Goal: Transaction & Acquisition: Purchase product/service

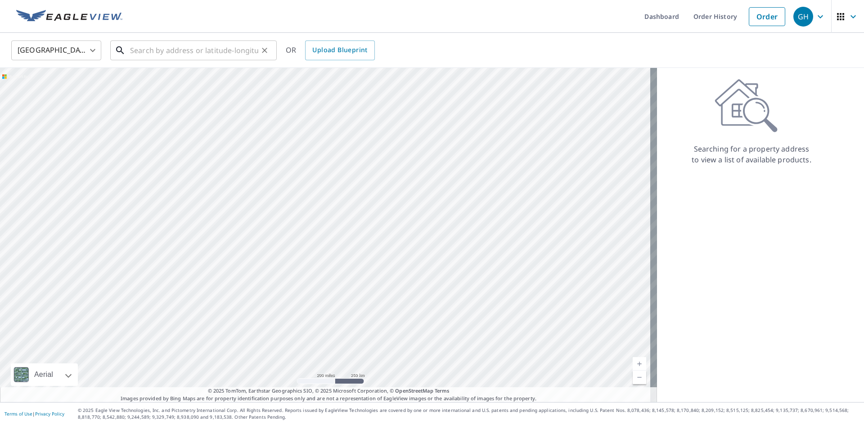
click at [132, 49] on input "text" at bounding box center [194, 50] width 128 height 25
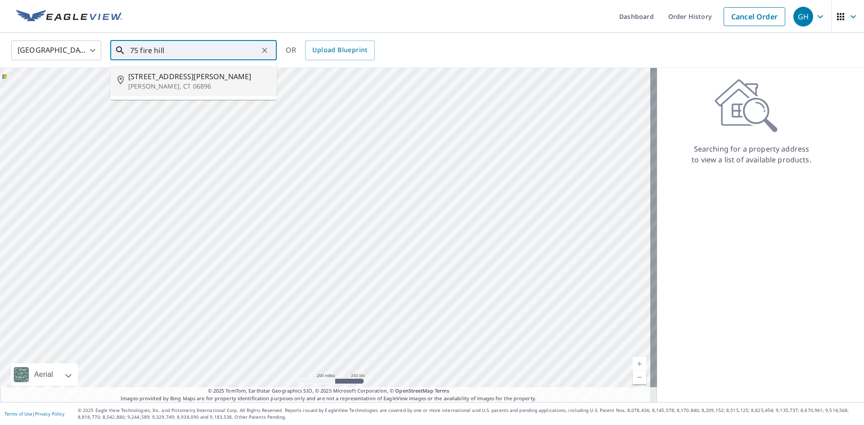
click at [153, 80] on span "[STREET_ADDRESS][PERSON_NAME]" at bounding box center [198, 76] width 141 height 11
type input "[STREET_ADDRESS][PERSON_NAME]"
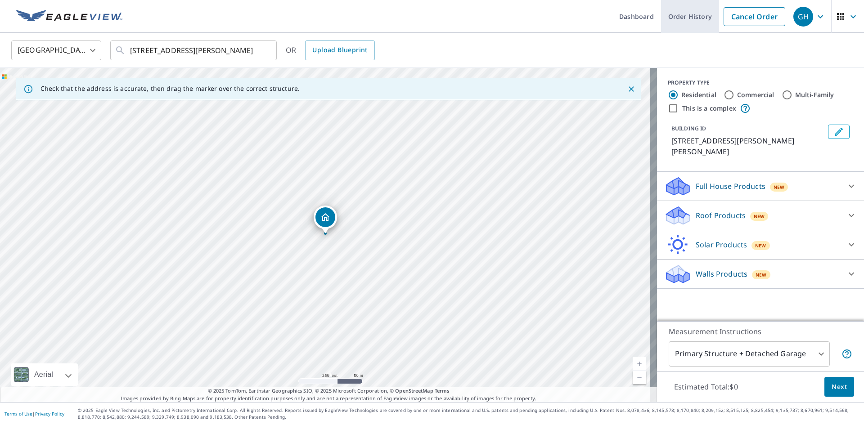
click at [684, 15] on link "Order History" at bounding box center [690, 16] width 58 height 33
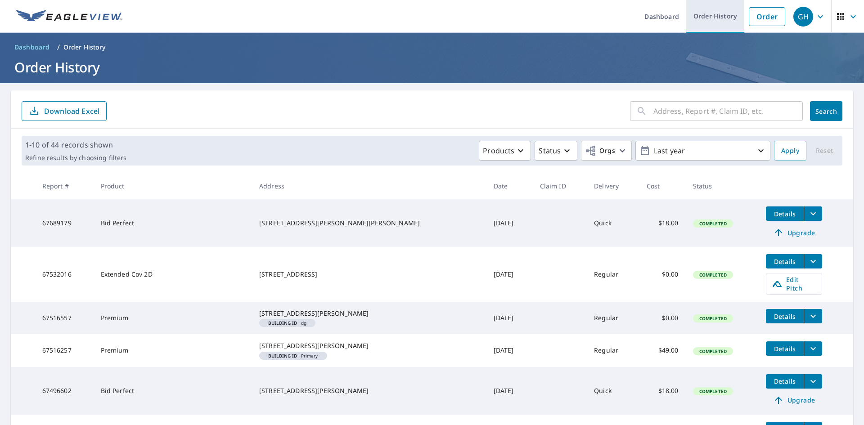
click at [716, 15] on link "Order History" at bounding box center [715, 16] width 58 height 33
click at [644, 109] on div "​" at bounding box center [716, 111] width 173 height 20
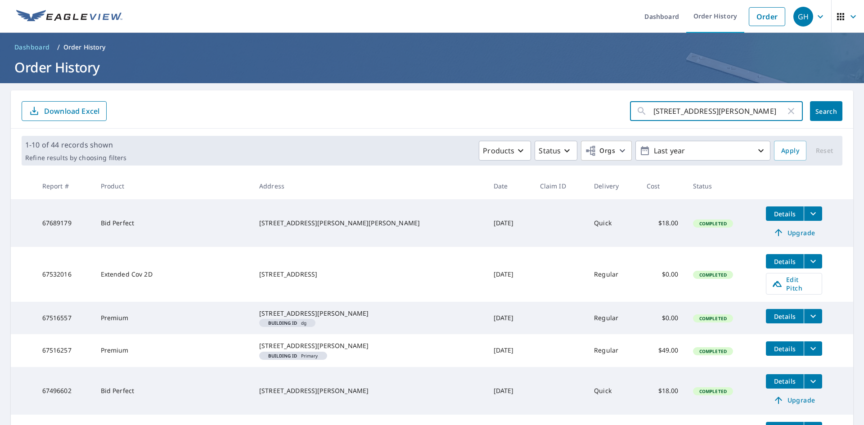
type input "[STREET_ADDRESS][PERSON_NAME]"
click at [823, 113] on span "Search" at bounding box center [826, 111] width 18 height 9
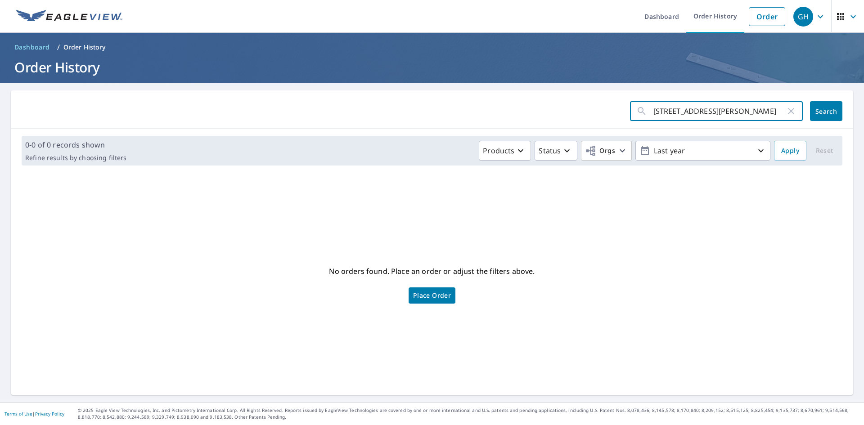
drag, startPoint x: 655, startPoint y: 110, endPoint x: 641, endPoint y: 108, distance: 14.1
click at [641, 110] on div "[STREET_ADDRESS][PERSON_NAME] ​" at bounding box center [716, 111] width 173 height 20
type input "fire hill road [PERSON_NAME] ct"
click at [820, 111] on span "Search" at bounding box center [826, 111] width 18 height 9
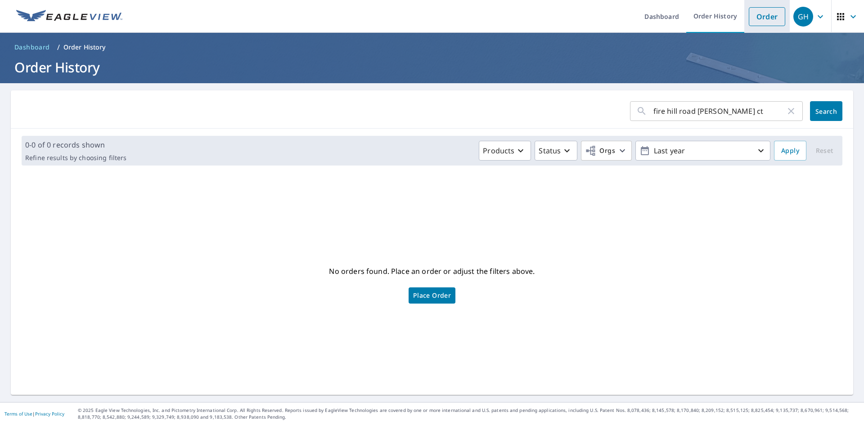
click at [758, 16] on link "Order" at bounding box center [767, 16] width 36 height 19
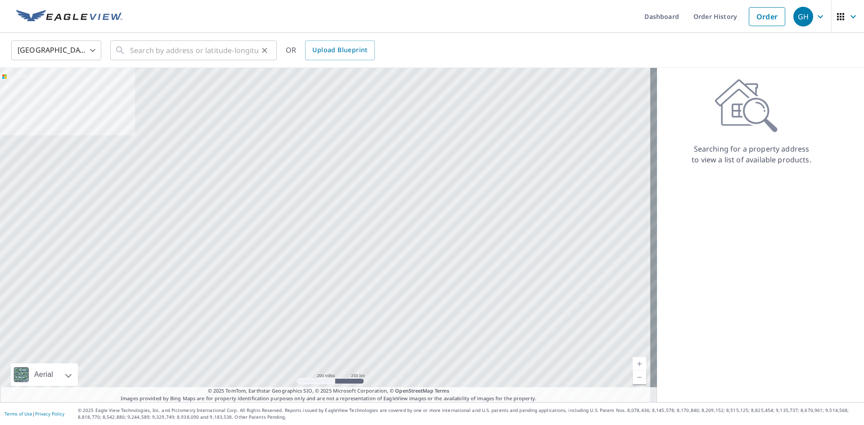
click at [129, 50] on div "​" at bounding box center [193, 50] width 166 height 20
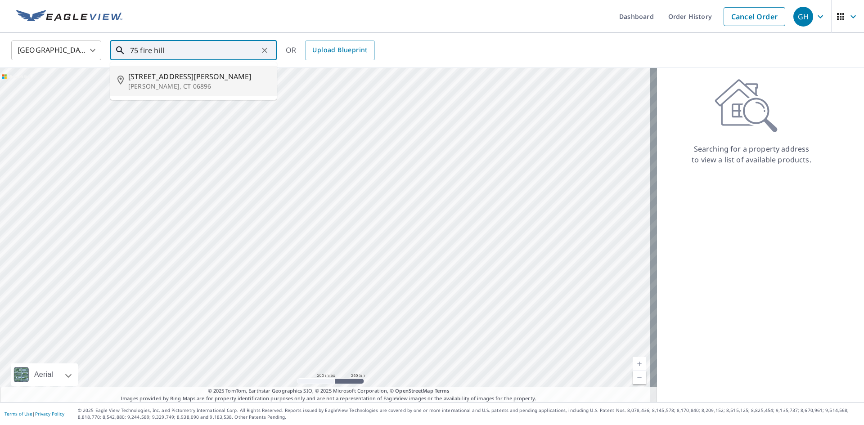
click at [155, 77] on span "[STREET_ADDRESS][PERSON_NAME]" at bounding box center [198, 76] width 141 height 11
type input "[STREET_ADDRESS][PERSON_NAME]"
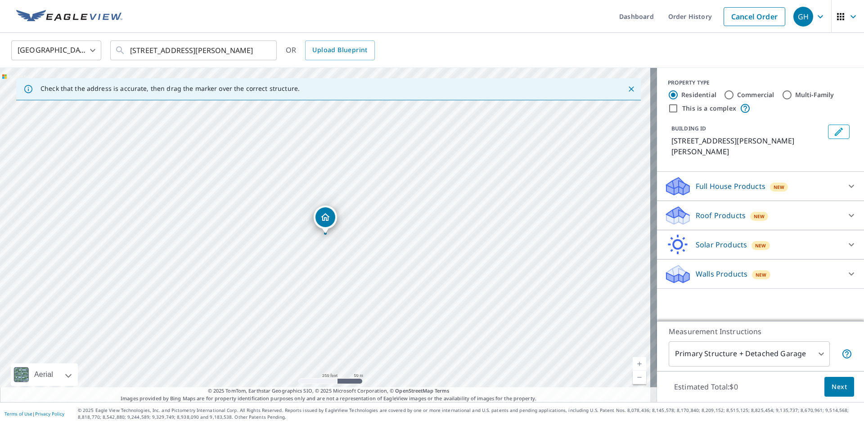
click at [706, 210] on p "Roof Products" at bounding box center [720, 215] width 50 height 11
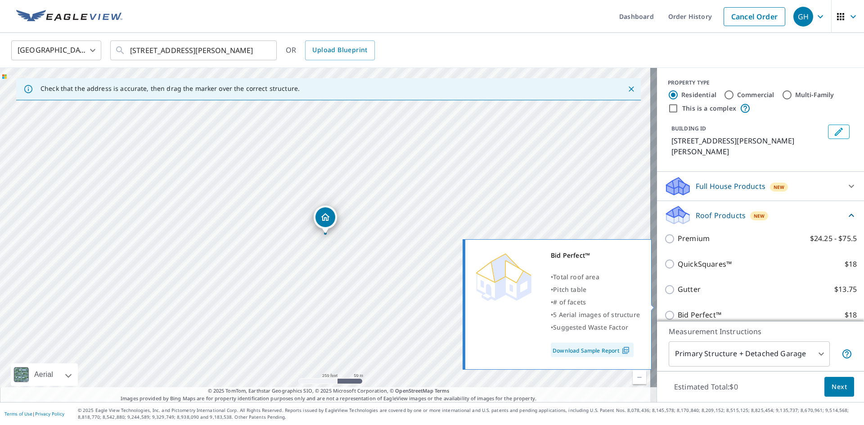
click at [717, 309] on label "Bid Perfect™ $18" at bounding box center [766, 314] width 179 height 11
click at [677, 310] on input "Bid Perfect™ $18" at bounding box center [670, 315] width 13 height 11
checkbox input "true"
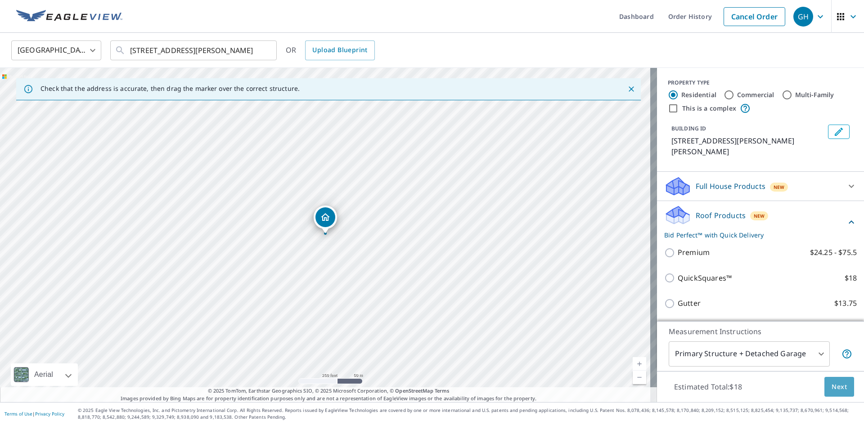
click at [838, 385] on span "Next" at bounding box center [838, 386] width 15 height 11
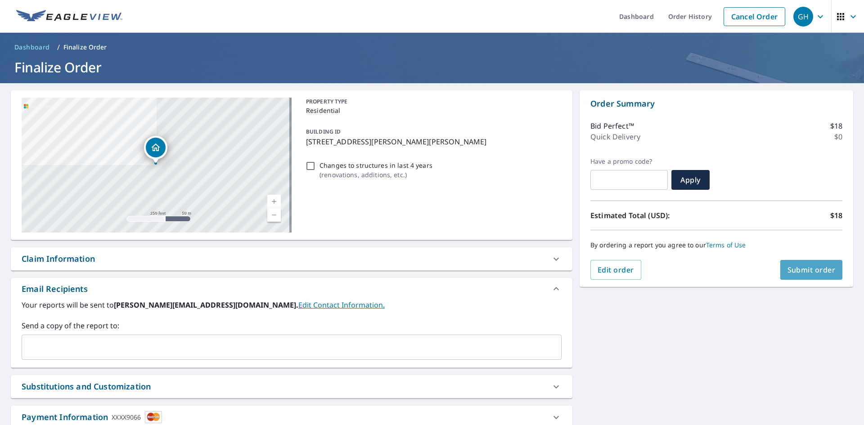
click at [806, 268] on span "Submit order" at bounding box center [811, 270] width 48 height 10
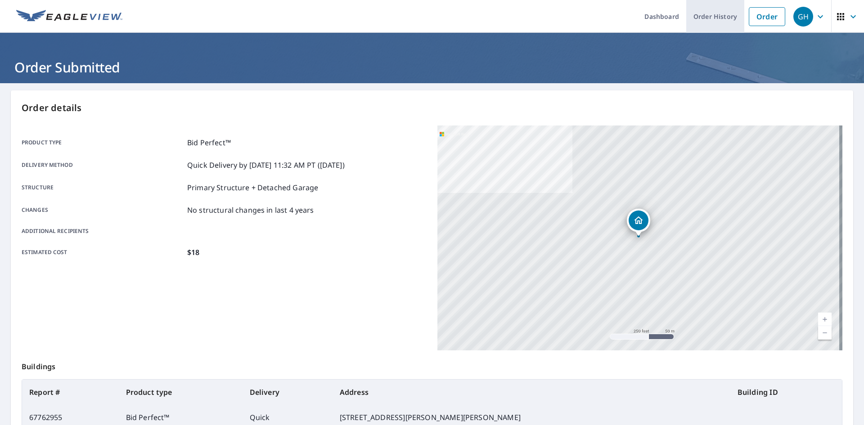
click at [694, 16] on link "Order History" at bounding box center [715, 16] width 58 height 33
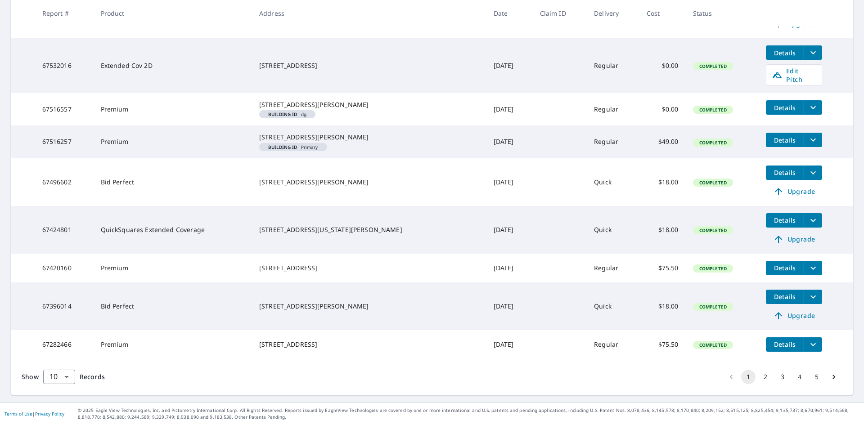
scroll to position [260, 0]
click at [810, 375] on button "5" at bounding box center [816, 377] width 14 height 14
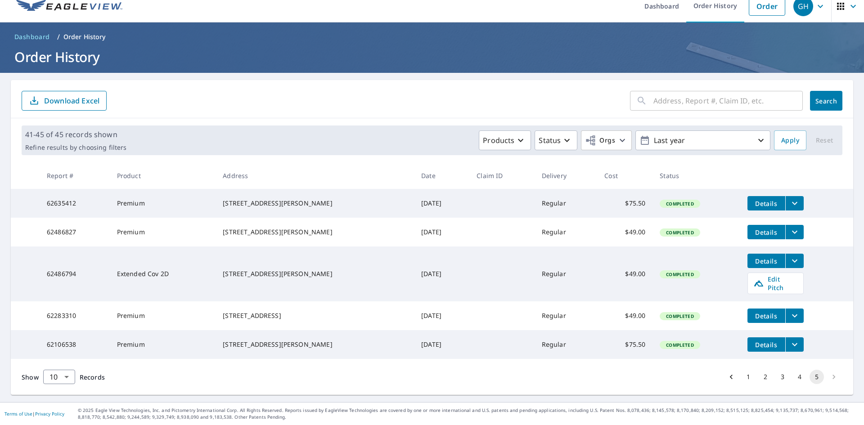
scroll to position [18, 0]
click at [829, 376] on li "pagination navigation" at bounding box center [833, 377] width 17 height 14
click at [65, 377] on body "GH GH Dashboard Order History Order GH Dashboard / Order History Order History …" at bounding box center [432, 212] width 864 height 425
click at [61, 373] on li "25" at bounding box center [59, 374] width 32 height 16
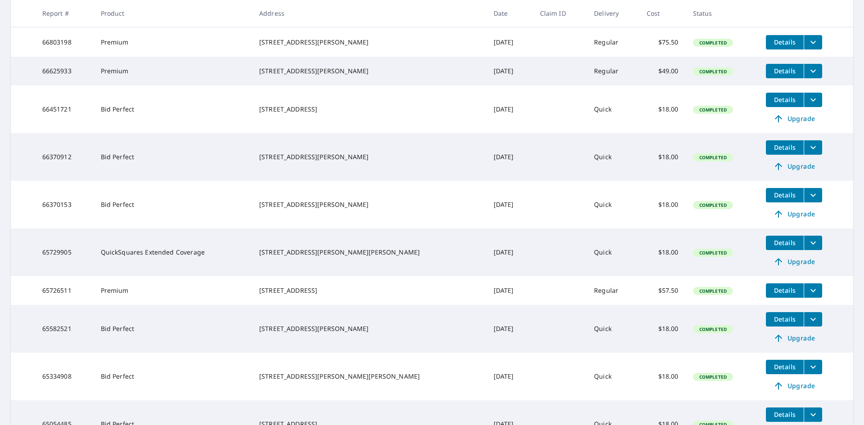
scroll to position [884, 0]
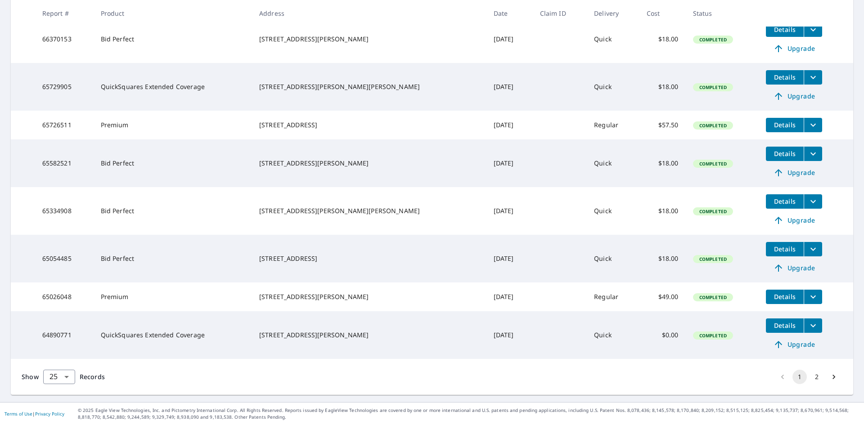
click at [809, 375] on button "2" at bounding box center [816, 377] width 14 height 14
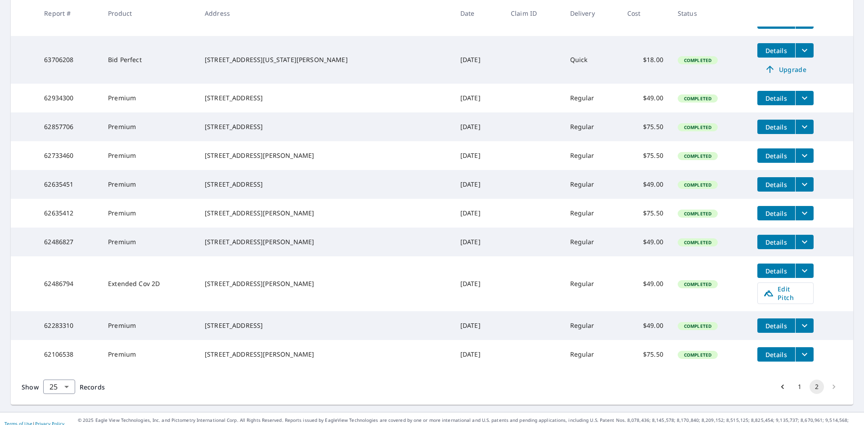
scroll to position [552, 0]
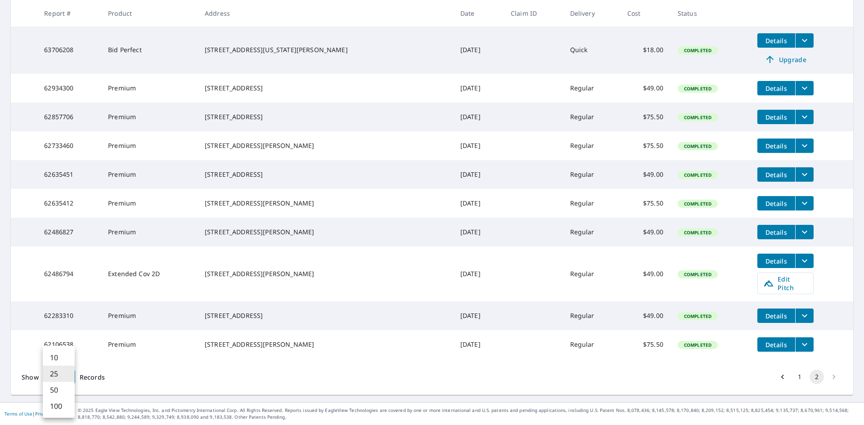
click at [68, 377] on body "GH GH Dashboard Order History Order GH Dashboard / Order History Order History …" at bounding box center [432, 212] width 864 height 425
click at [58, 407] on li "100" at bounding box center [59, 406] width 32 height 16
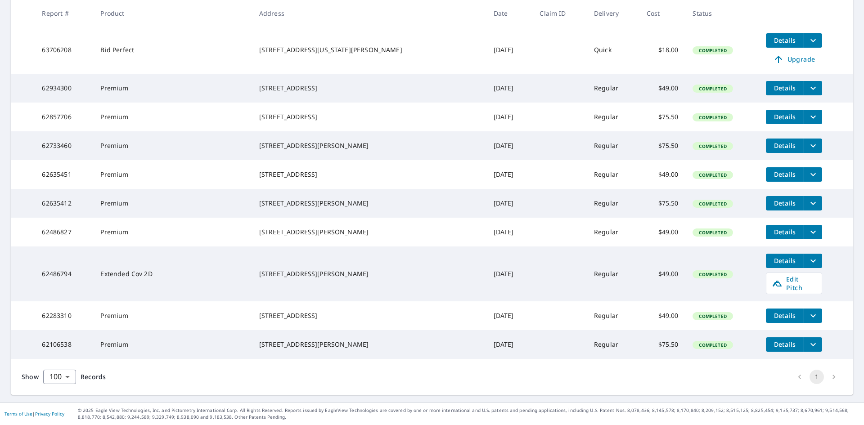
scroll to position [1594, 0]
click at [825, 377] on li "pagination navigation" at bounding box center [833, 377] width 17 height 14
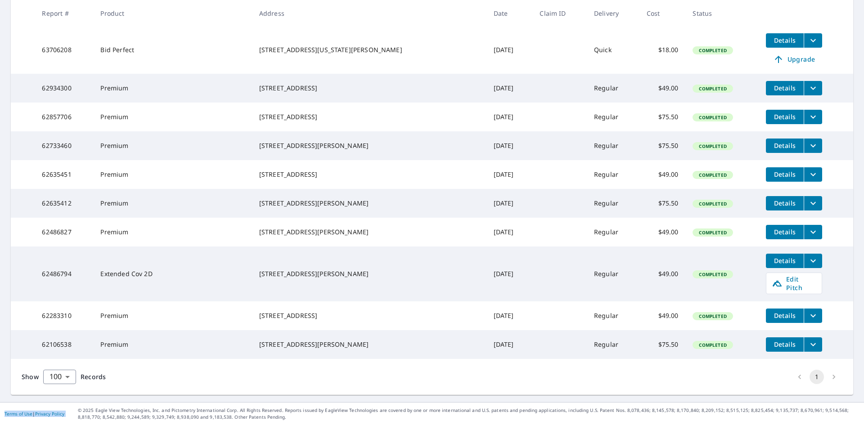
click at [825, 377] on li "pagination navigation" at bounding box center [833, 377] width 17 height 14
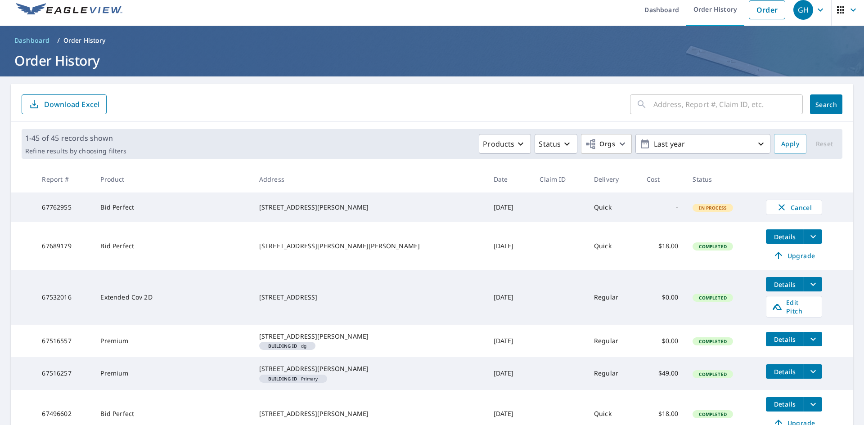
scroll to position [0, 0]
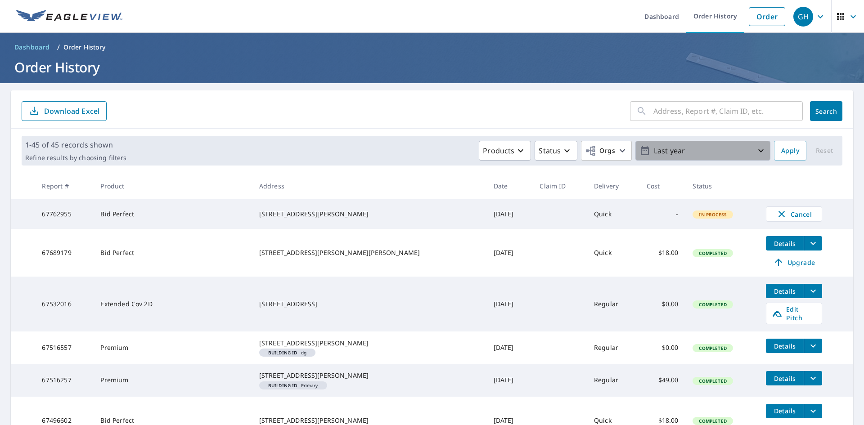
click at [755, 148] on icon "button" at bounding box center [760, 150] width 11 height 11
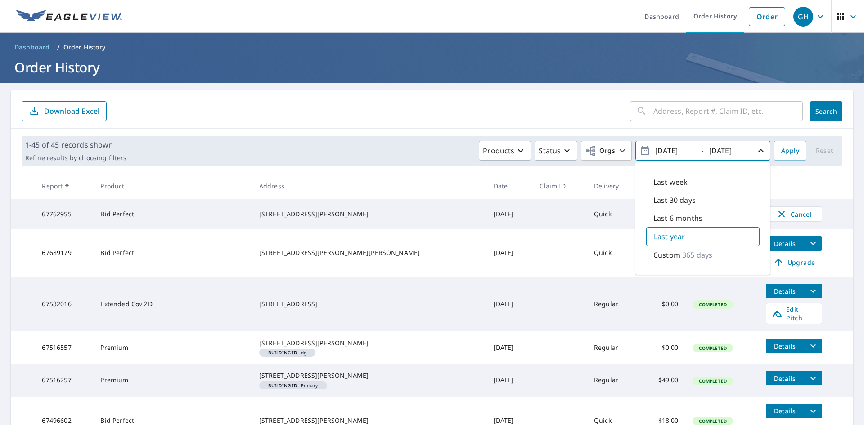
drag, startPoint x: 665, startPoint y: 150, endPoint x: 657, endPoint y: 149, distance: 8.1
click at [657, 149] on input "[DATE]" at bounding box center [674, 151] width 44 height 14
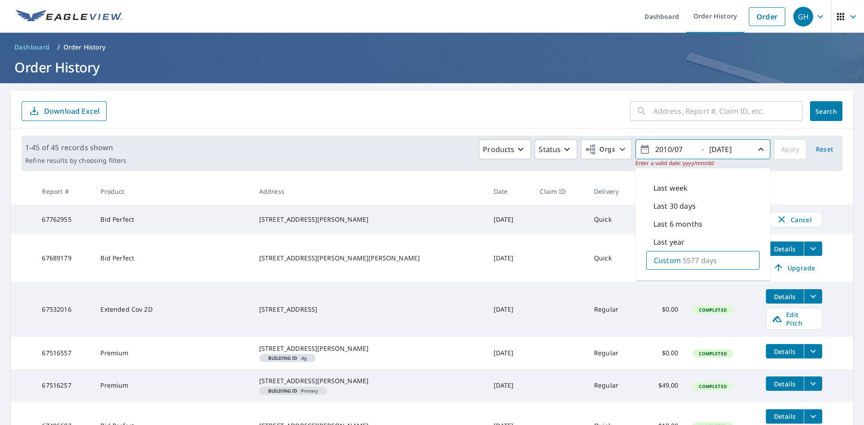
click at [635, 139] on button "2010/07 - [DATE]" at bounding box center [702, 149] width 135 height 20
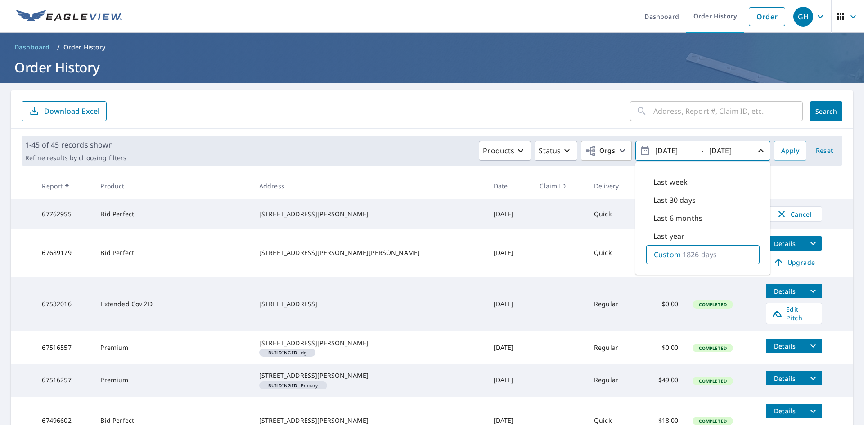
type input "[DATE]"
click at [817, 109] on span "Search" at bounding box center [826, 111] width 18 height 9
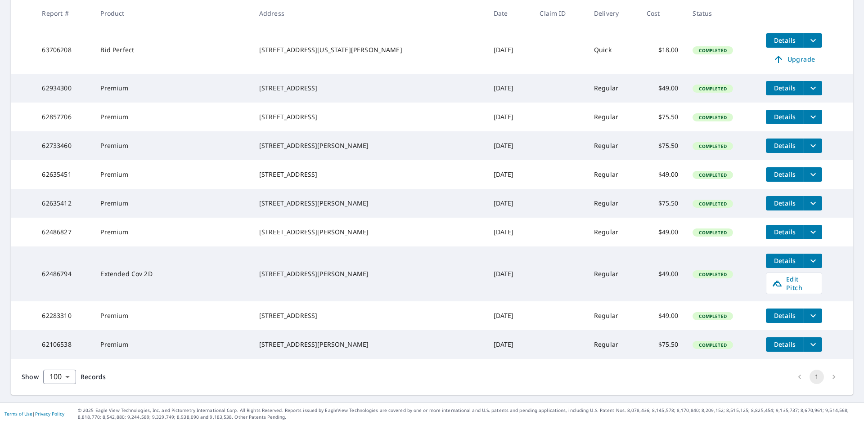
scroll to position [1594, 0]
click at [68, 375] on body "GH GH Dashboard Order History Order GH Dashboard / Order History Order History …" at bounding box center [432, 212] width 864 height 425
click at [64, 357] on li "10" at bounding box center [59, 358] width 33 height 16
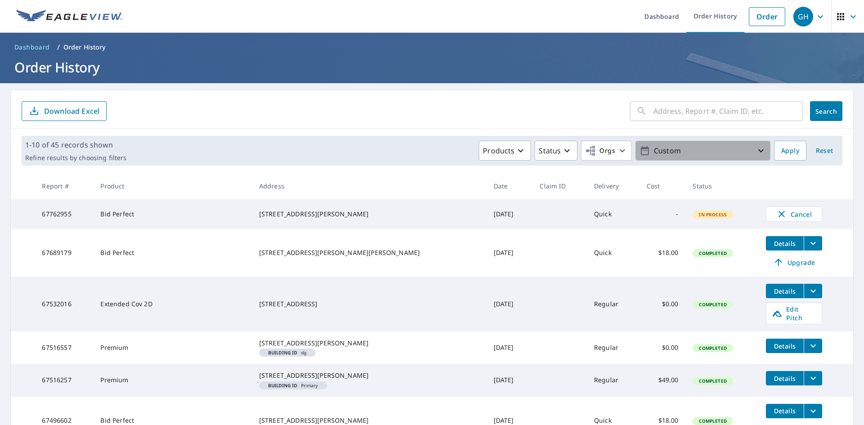
click at [755, 149] on icon "button" at bounding box center [760, 150] width 11 height 11
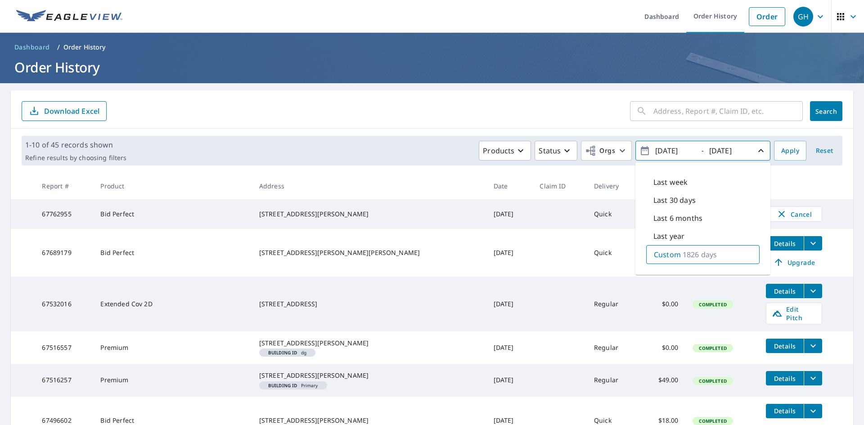
click at [755, 151] on icon "button" at bounding box center [760, 150] width 11 height 11
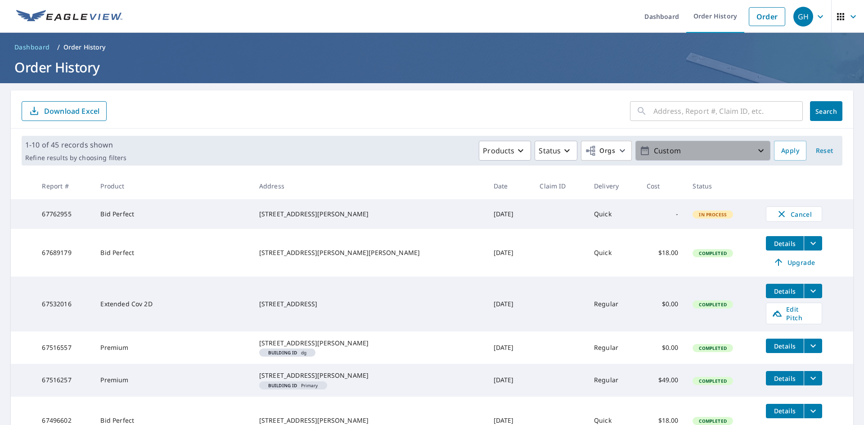
click at [650, 147] on p "Custom" at bounding box center [702, 151] width 105 height 16
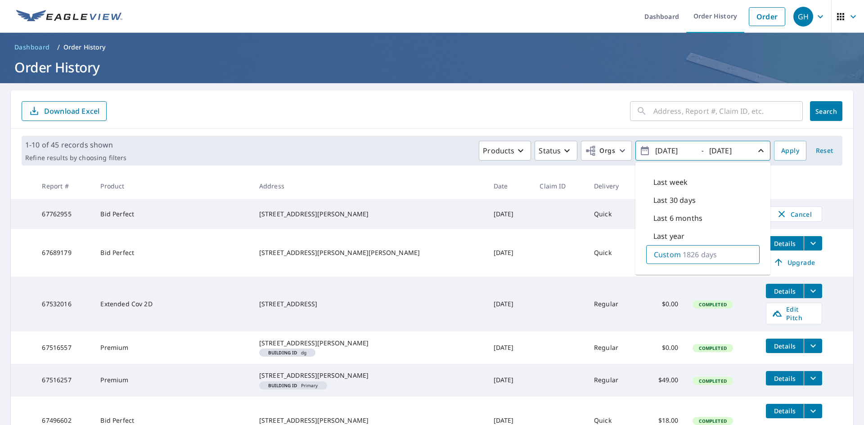
drag, startPoint x: 668, startPoint y: 149, endPoint x: 642, endPoint y: 151, distance: 25.3
click at [642, 151] on span "[DATE] - [DATE]" at bounding box center [702, 151] width 127 height 16
type input "1007"
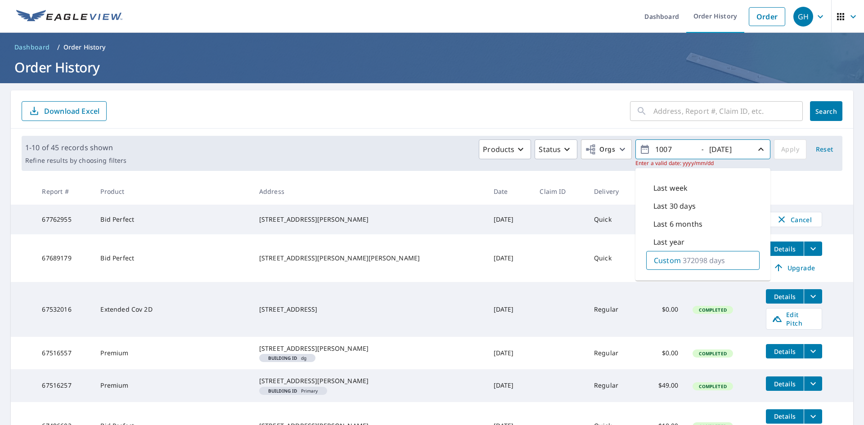
click at [635, 139] on button "1007 - [DATE]" at bounding box center [702, 149] width 135 height 20
drag, startPoint x: 664, startPoint y: 148, endPoint x: 647, endPoint y: 148, distance: 16.6
click at [652, 148] on input "1007" at bounding box center [674, 149] width 44 height 14
click at [635, 139] on button "- [DATE]" at bounding box center [702, 149] width 135 height 20
click at [635, 139] on button "2018 - [DATE]" at bounding box center [702, 149] width 135 height 20
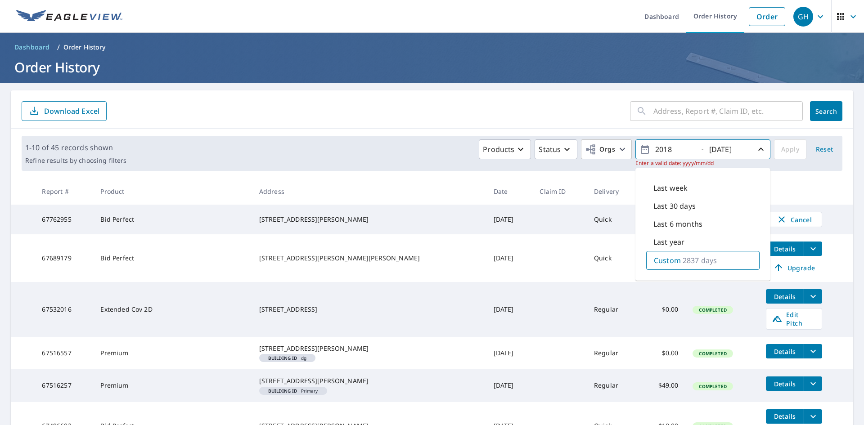
click at [635, 139] on button "2018 - [DATE]" at bounding box center [702, 149] width 135 height 20
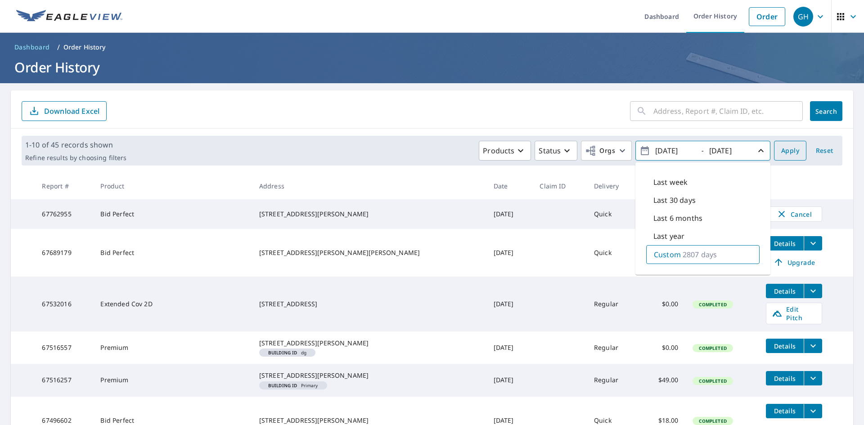
type input "[DATE]"
click at [785, 151] on span "Apply" at bounding box center [790, 150] width 18 height 11
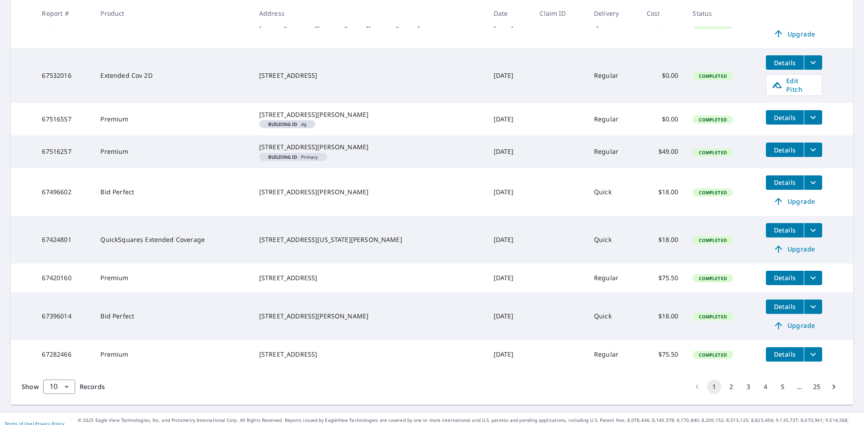
scroll to position [260, 0]
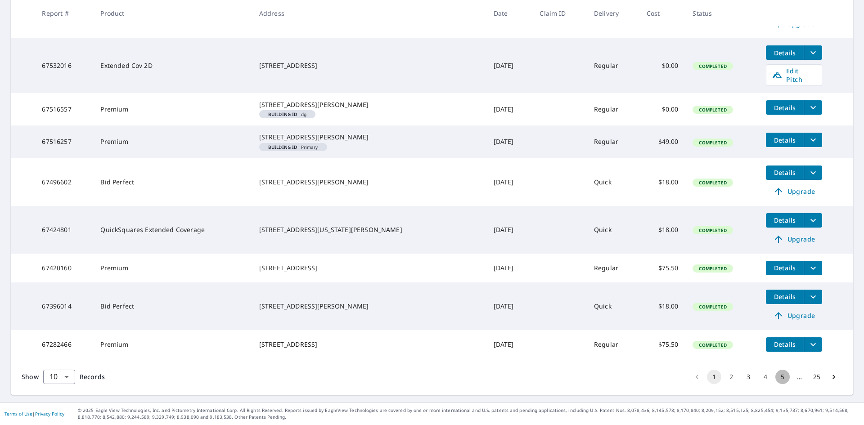
click at [776, 379] on button "5" at bounding box center [782, 377] width 14 height 14
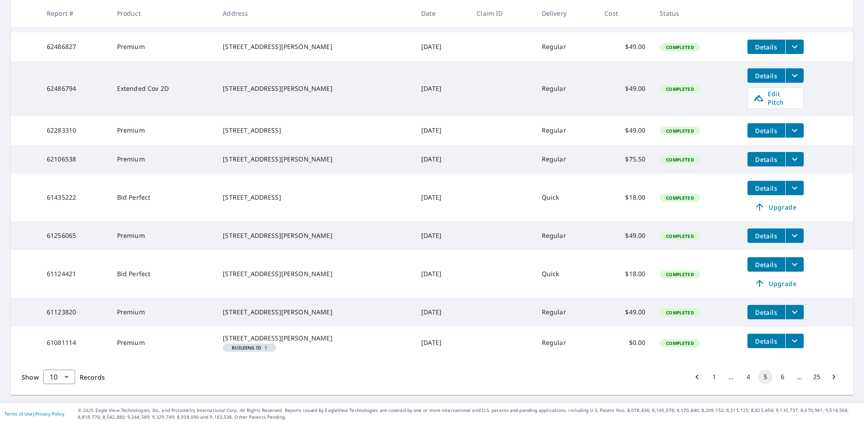
scroll to position [220, 0]
click at [776, 378] on button "6" at bounding box center [782, 377] width 14 height 14
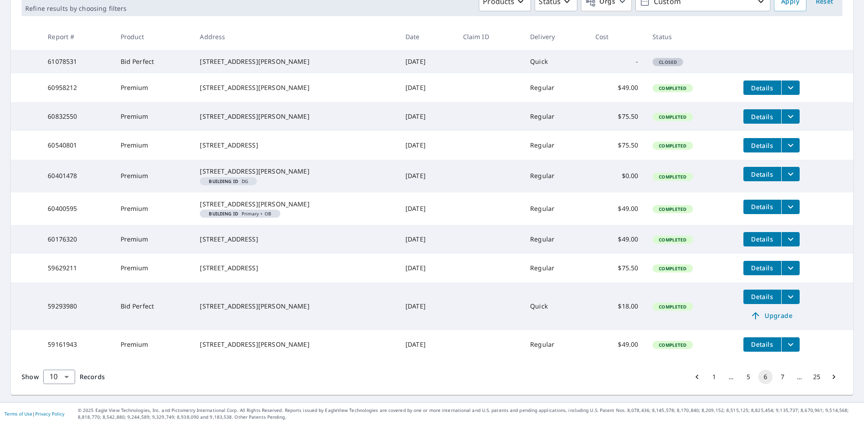
scroll to position [198, 0]
click at [777, 378] on button "7" at bounding box center [782, 377] width 14 height 14
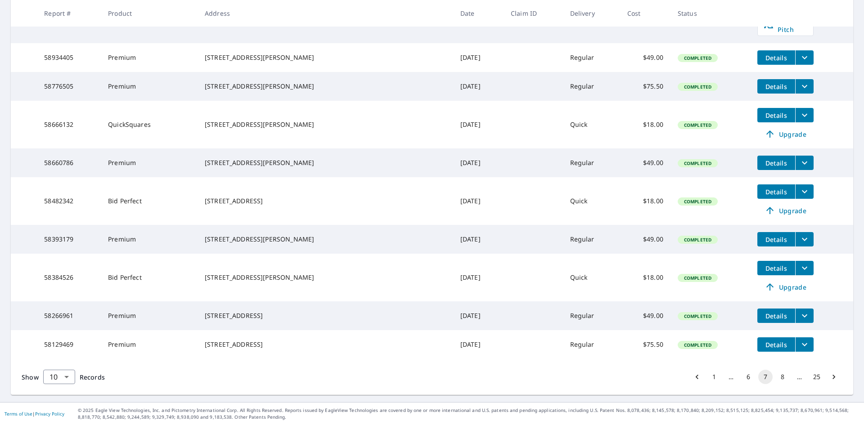
scroll to position [226, 0]
click at [778, 379] on button "8" at bounding box center [782, 377] width 14 height 14
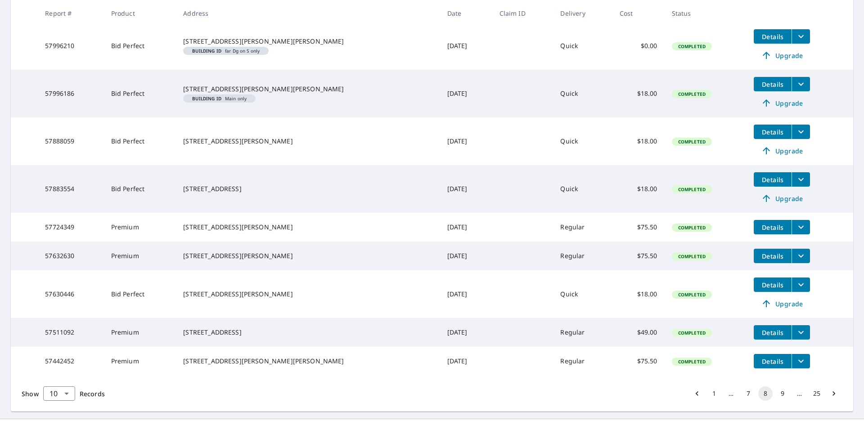
scroll to position [256, 0]
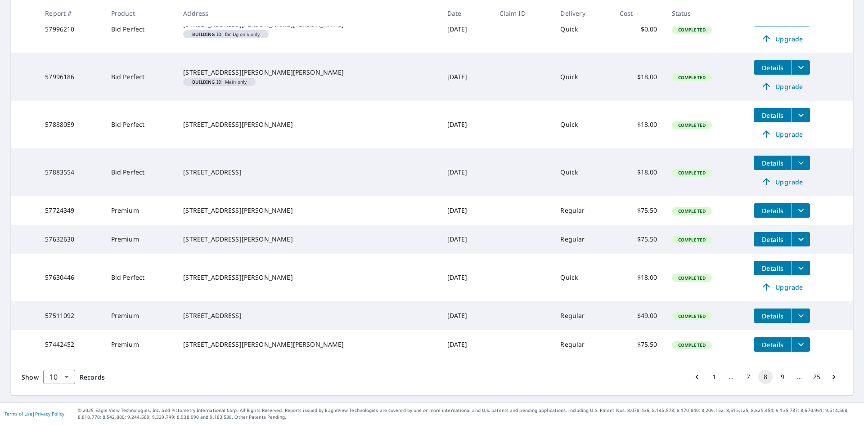
click at [776, 377] on button "9" at bounding box center [782, 377] width 14 height 14
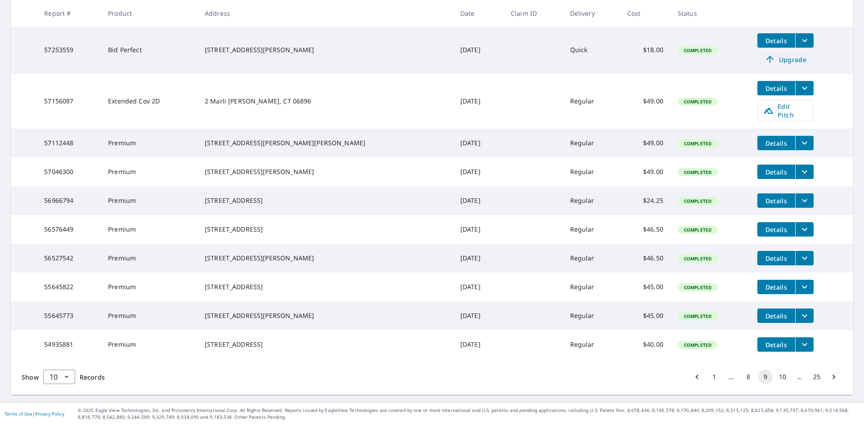
scroll to position [196, 0]
click at [777, 374] on button "10" at bounding box center [782, 377] width 14 height 14
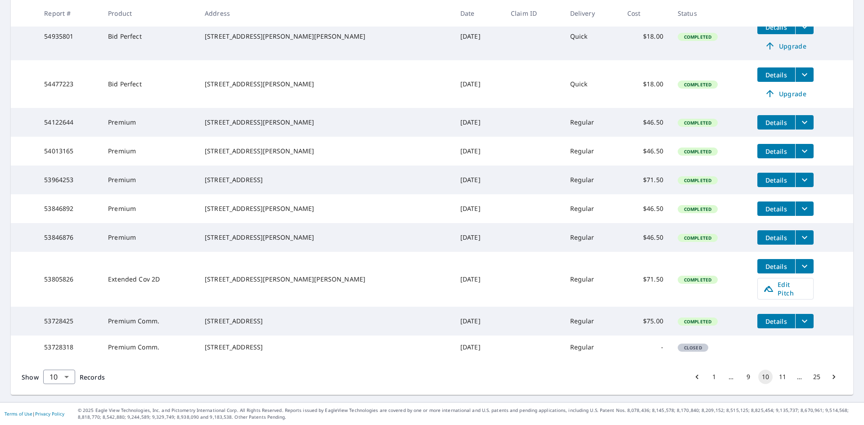
scroll to position [211, 0]
click at [776, 373] on button "11" at bounding box center [782, 377] width 14 height 14
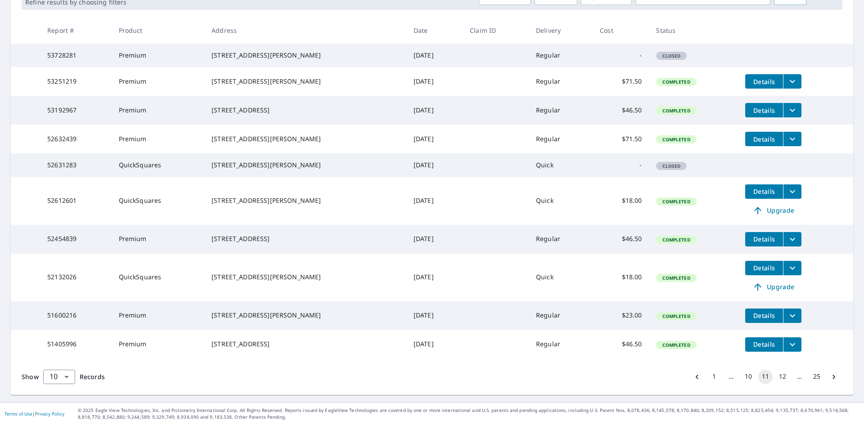
scroll to position [195, 0]
click at [776, 374] on button "12" at bounding box center [782, 377] width 14 height 14
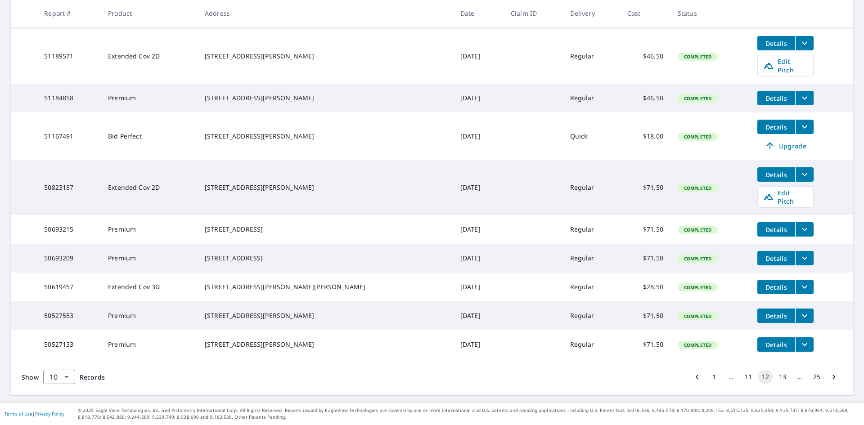
scroll to position [227, 0]
click at [775, 378] on button "13" at bounding box center [782, 377] width 14 height 14
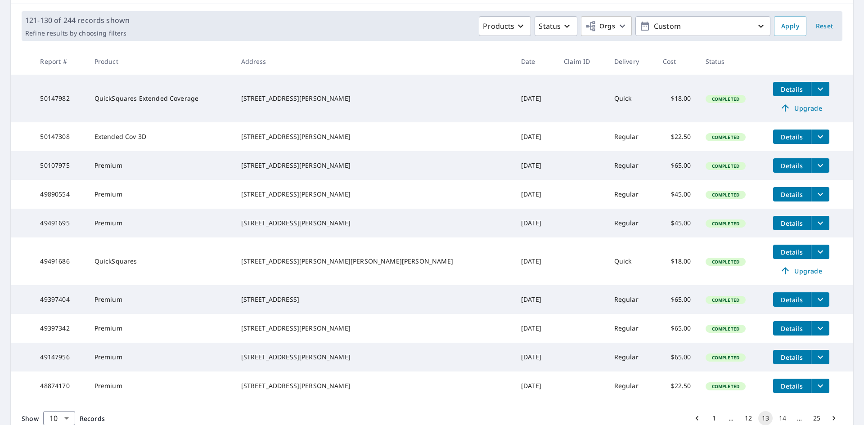
scroll to position [135, 0]
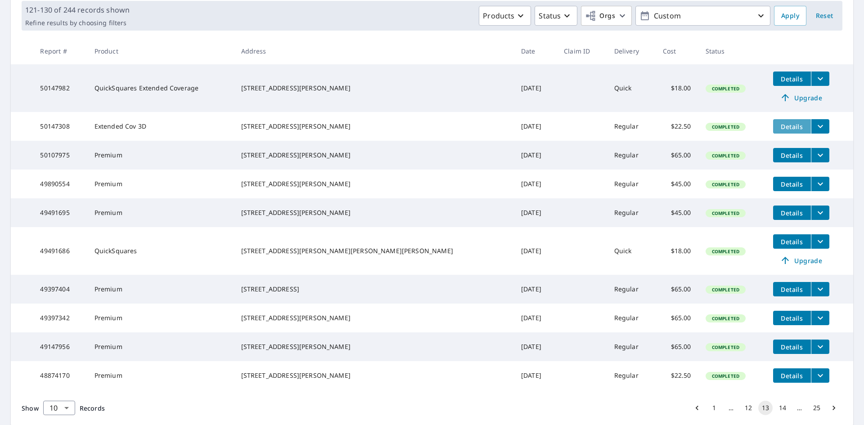
click at [778, 130] on span "Details" at bounding box center [791, 126] width 27 height 9
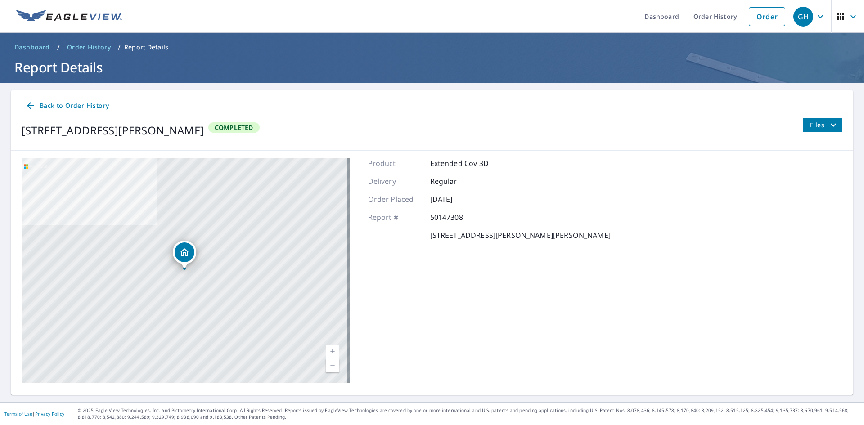
click at [828, 129] on icon "filesDropdownBtn-50147308" at bounding box center [833, 125] width 11 height 11
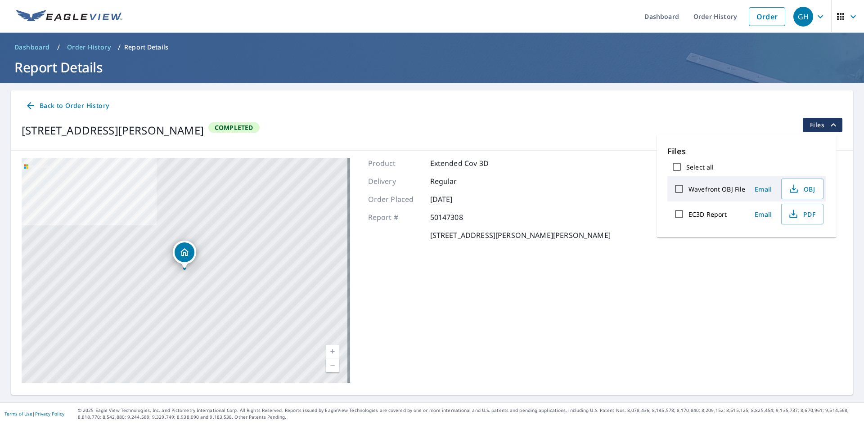
click at [739, 215] on div "EC3D Report" at bounding box center [707, 214] width 76 height 19
click at [820, 212] on button "PDF" at bounding box center [802, 214] width 42 height 21
click at [806, 215] on span "PDF" at bounding box center [801, 214] width 29 height 11
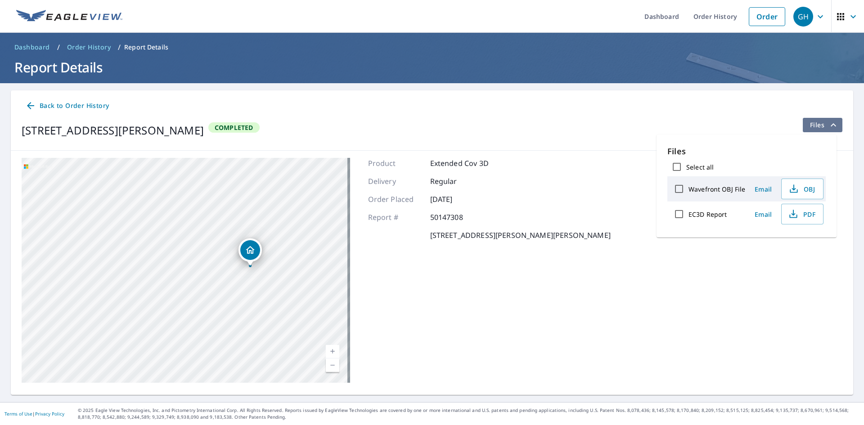
click at [833, 125] on button "Files" at bounding box center [822, 125] width 40 height 14
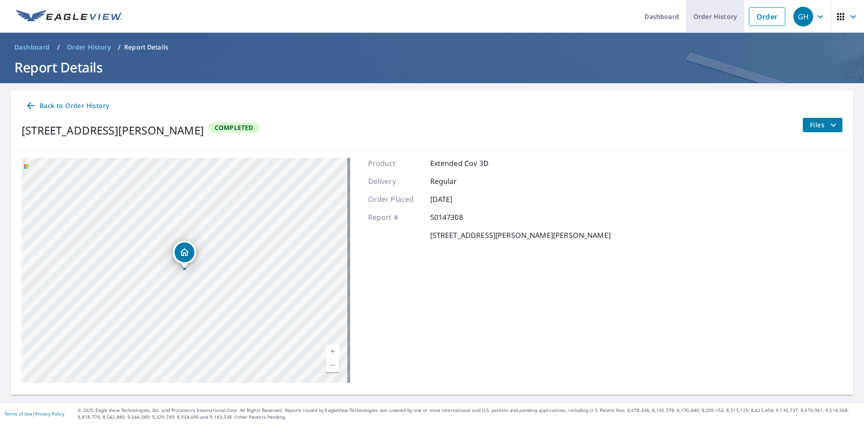
click at [720, 14] on link "Order History" at bounding box center [715, 16] width 58 height 33
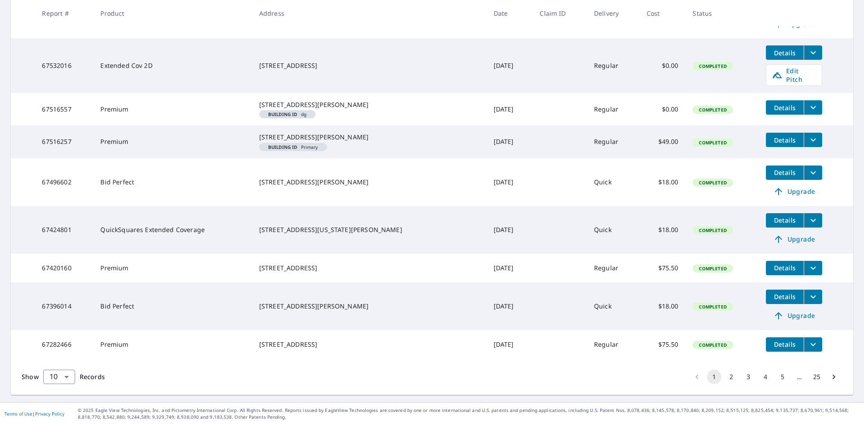
scroll to position [260, 0]
click at [830, 375] on icon "Go to next page" at bounding box center [833, 376] width 9 height 9
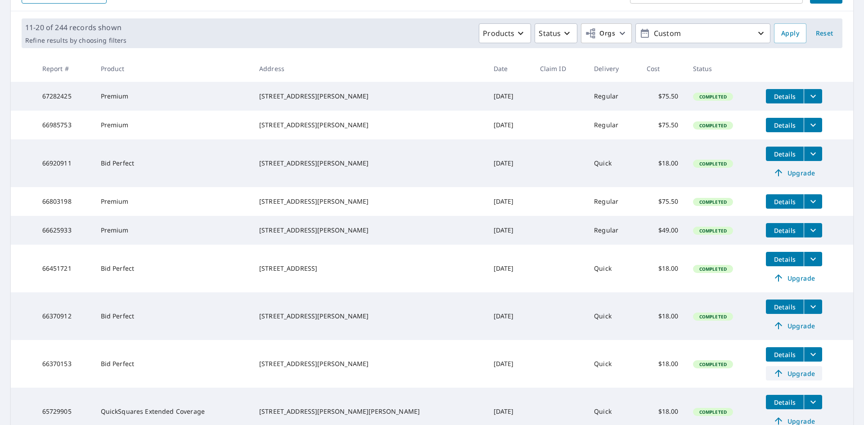
drag, startPoint x: 801, startPoint y: 376, endPoint x: 797, endPoint y: 373, distance: 4.6
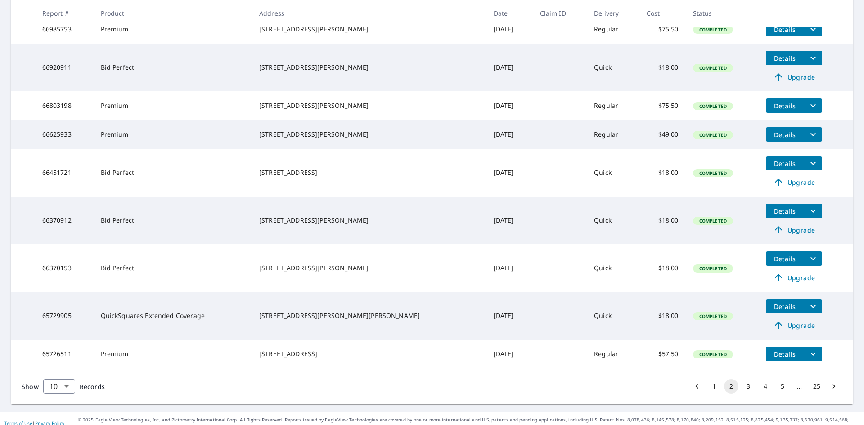
scroll to position [241, 0]
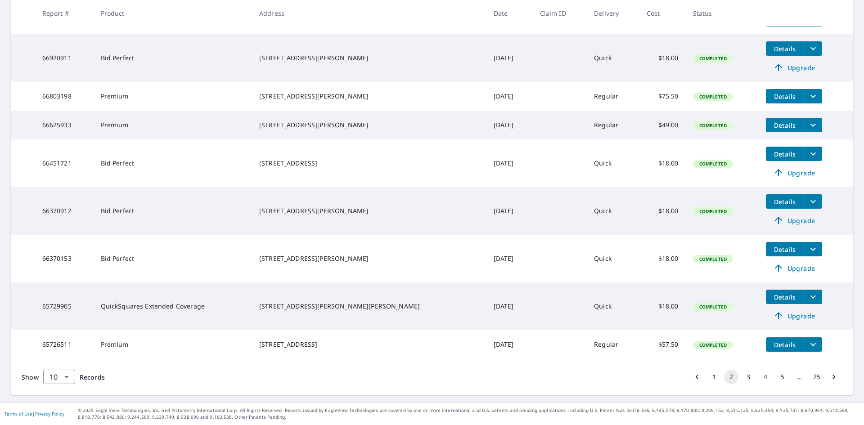
click at [793, 377] on div "…" at bounding box center [799, 376] width 14 height 9
click at [775, 376] on button "5" at bounding box center [782, 377] width 14 height 14
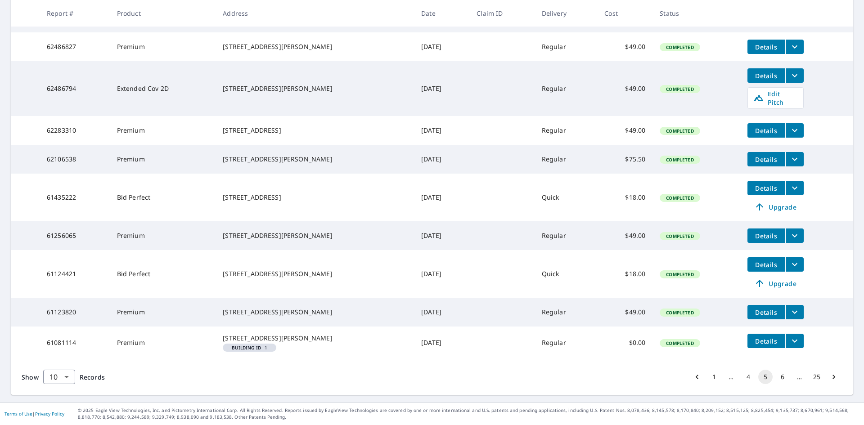
scroll to position [220, 0]
click at [777, 378] on button "6" at bounding box center [782, 377] width 14 height 14
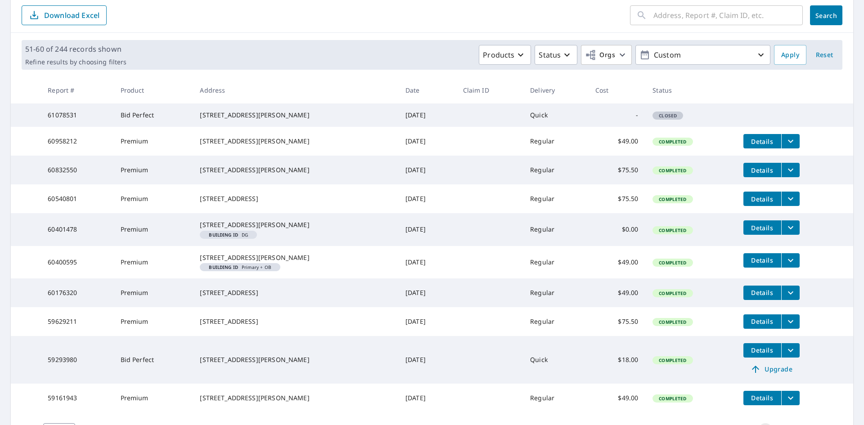
scroll to position [198, 0]
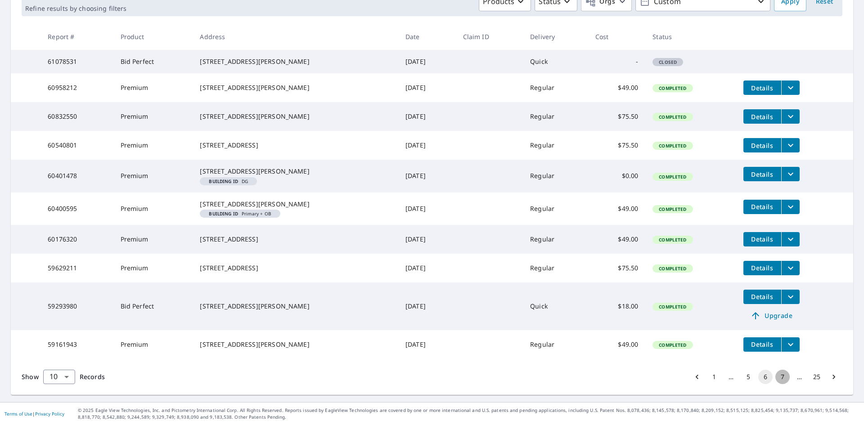
click at [775, 378] on button "7" at bounding box center [782, 377] width 14 height 14
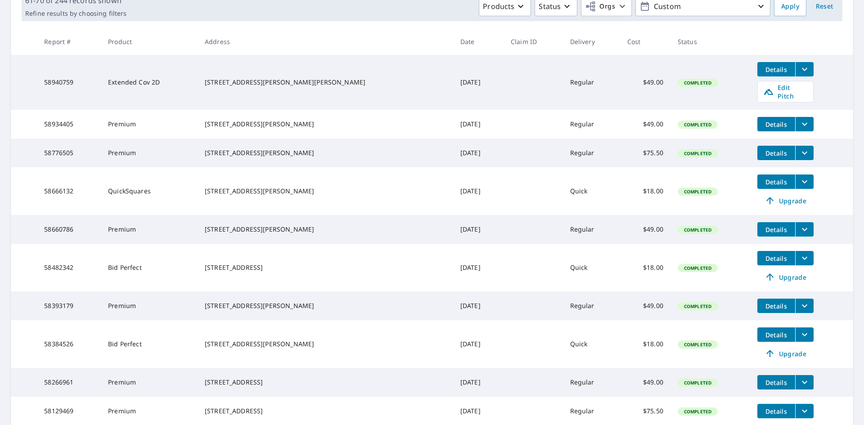
scroll to position [226, 0]
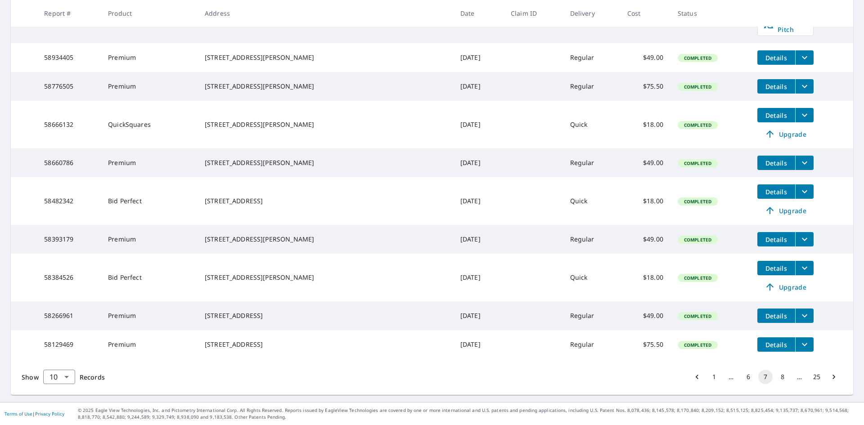
click at [777, 375] on button "8" at bounding box center [782, 377] width 14 height 14
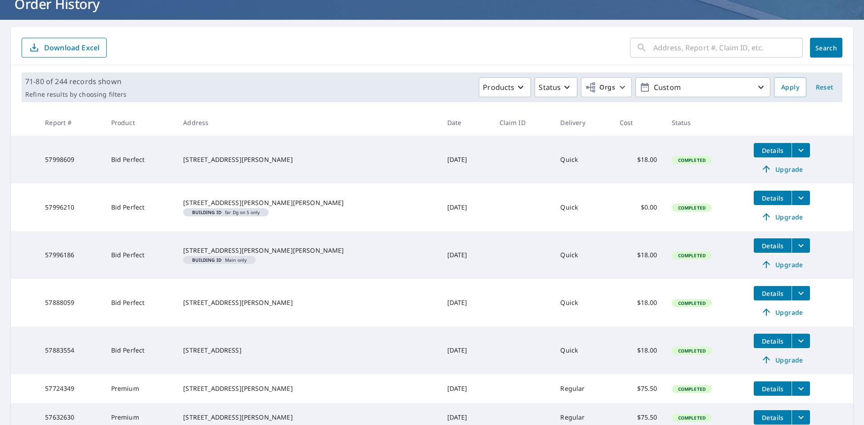
scroll to position [256, 0]
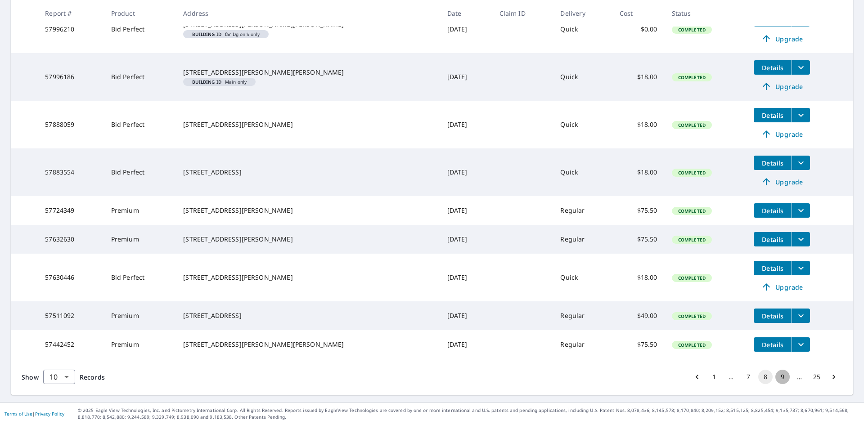
click at [775, 378] on button "9" at bounding box center [782, 377] width 14 height 14
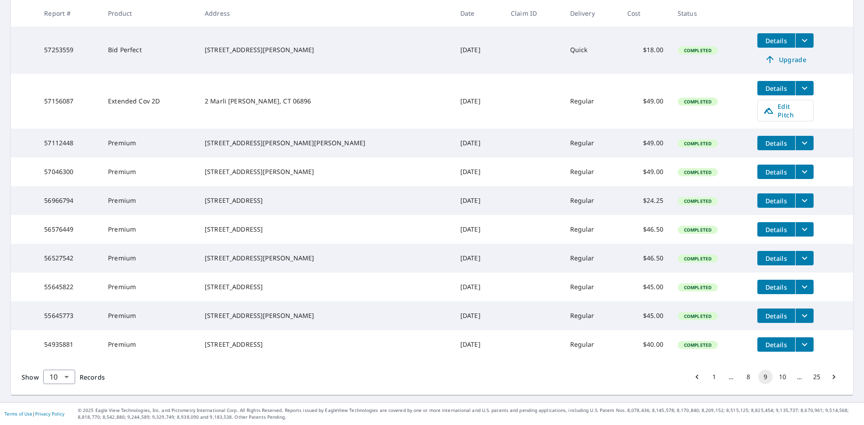
scroll to position [196, 0]
click at [775, 379] on button "10" at bounding box center [782, 377] width 14 height 14
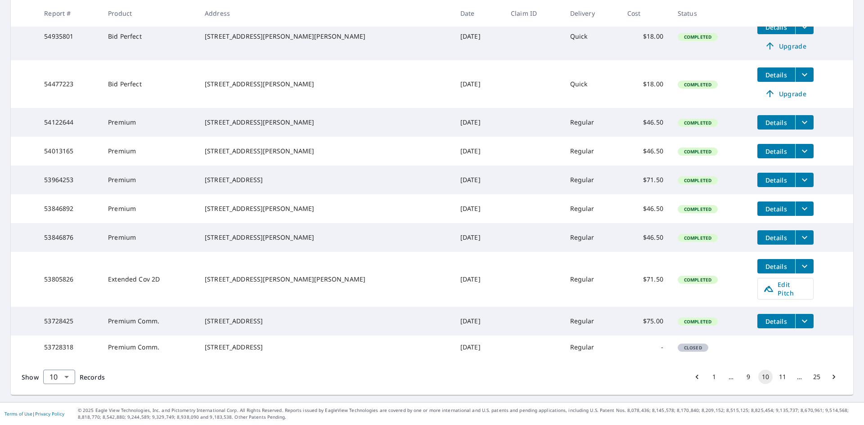
scroll to position [211, 0]
click at [776, 378] on button "11" at bounding box center [782, 377] width 14 height 14
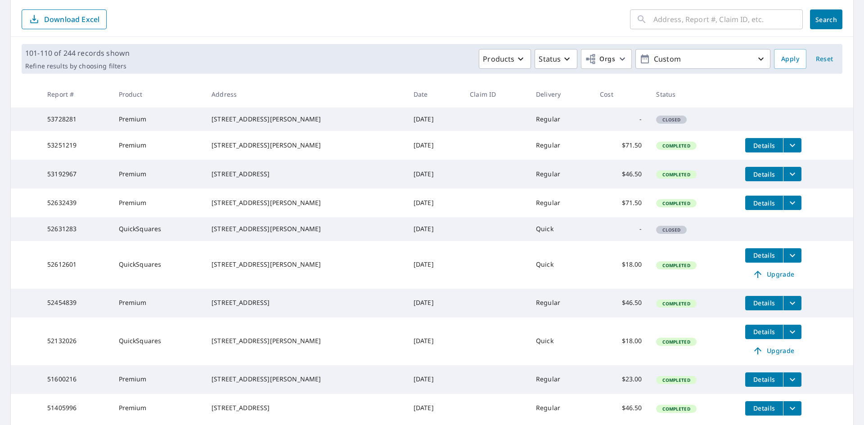
scroll to position [195, 0]
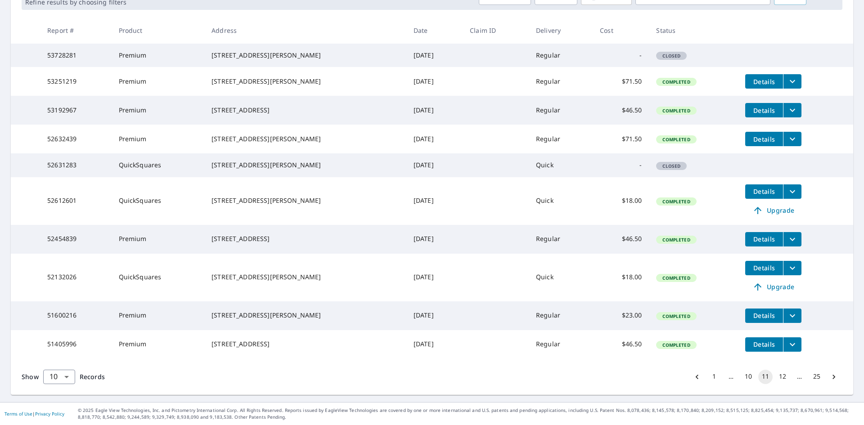
click at [776, 376] on button "12" at bounding box center [782, 377] width 14 height 14
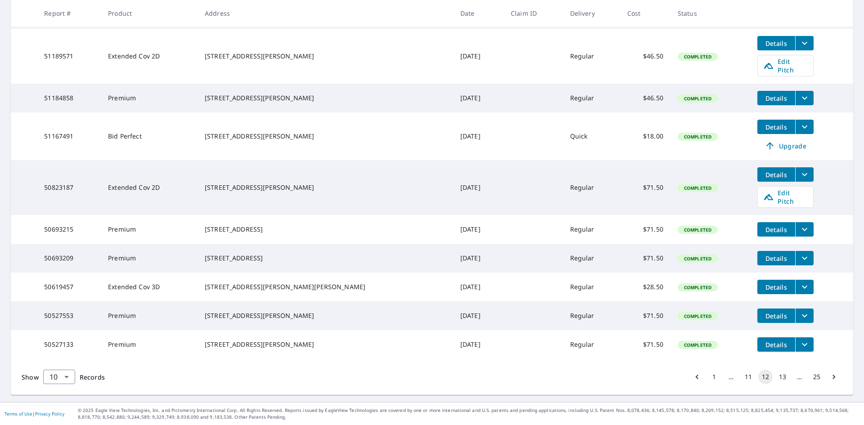
scroll to position [227, 0]
click at [775, 377] on button "13" at bounding box center [782, 377] width 14 height 14
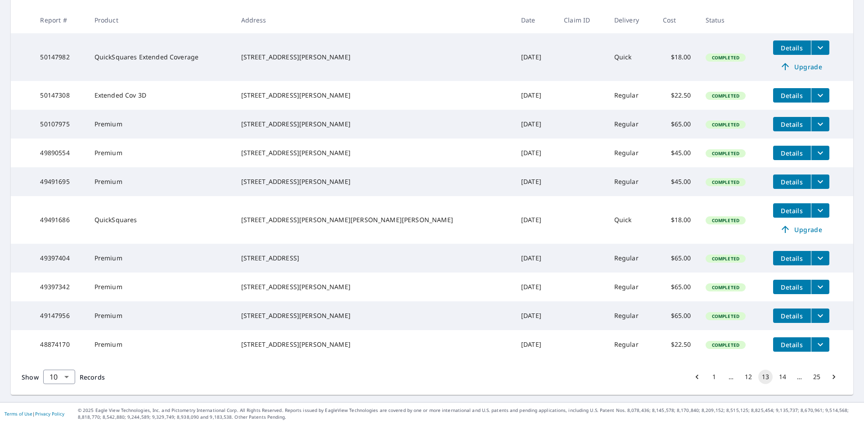
scroll to position [195, 0]
click at [775, 376] on button "14" at bounding box center [782, 377] width 14 height 14
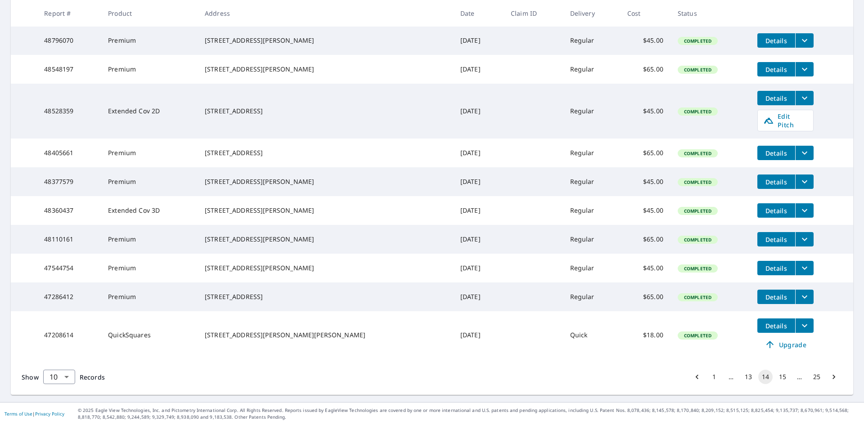
scroll to position [196, 0]
click at [777, 376] on button "15" at bounding box center [782, 377] width 14 height 14
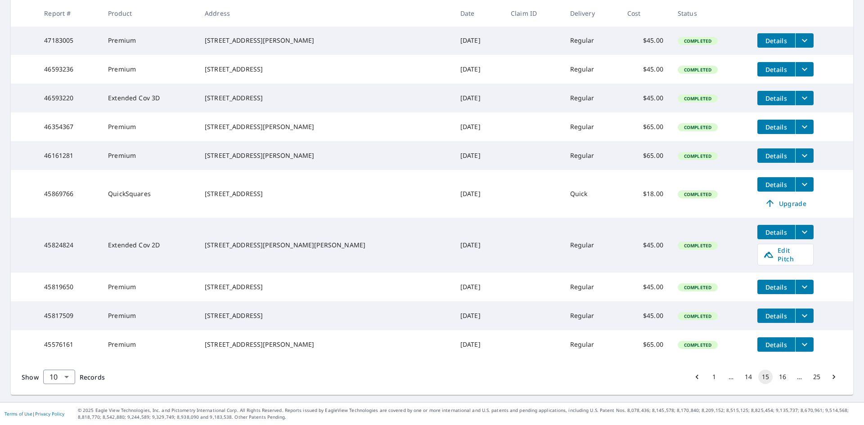
scroll to position [196, 0]
click at [777, 377] on button "16" at bounding box center [782, 377] width 14 height 14
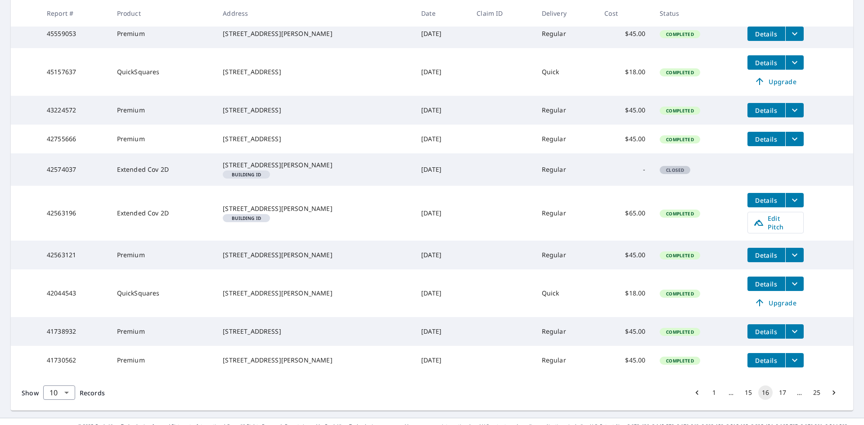
scroll to position [220, 0]
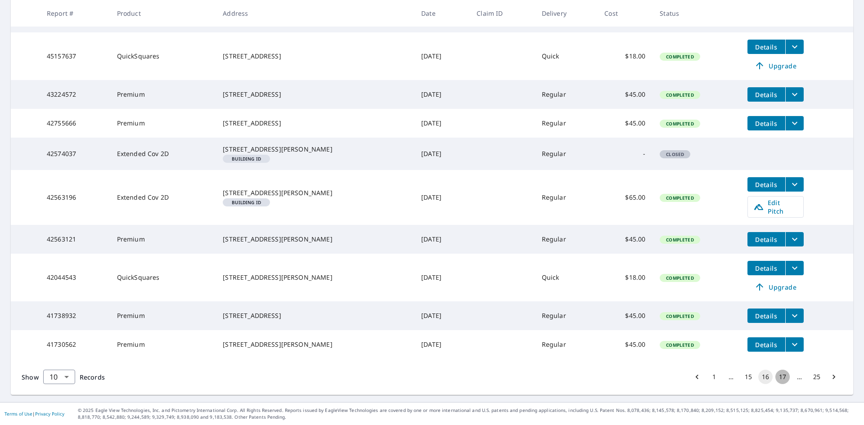
click at [776, 375] on button "17" at bounding box center [782, 377] width 14 height 14
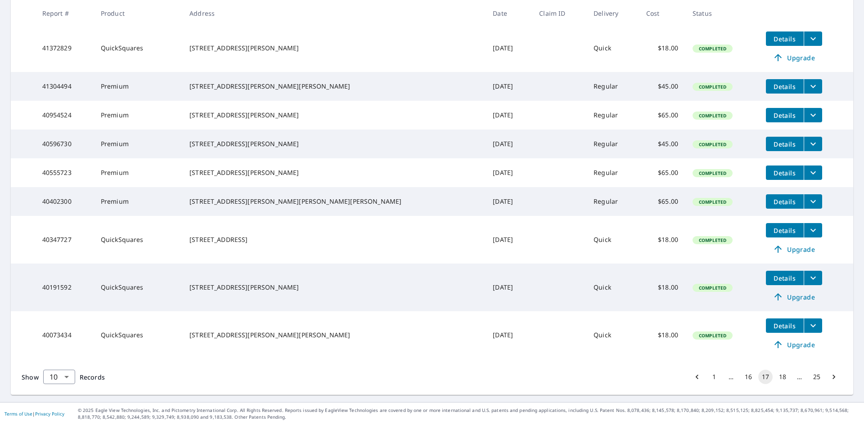
scroll to position [225, 0]
click at [776, 380] on button "18" at bounding box center [782, 377] width 14 height 14
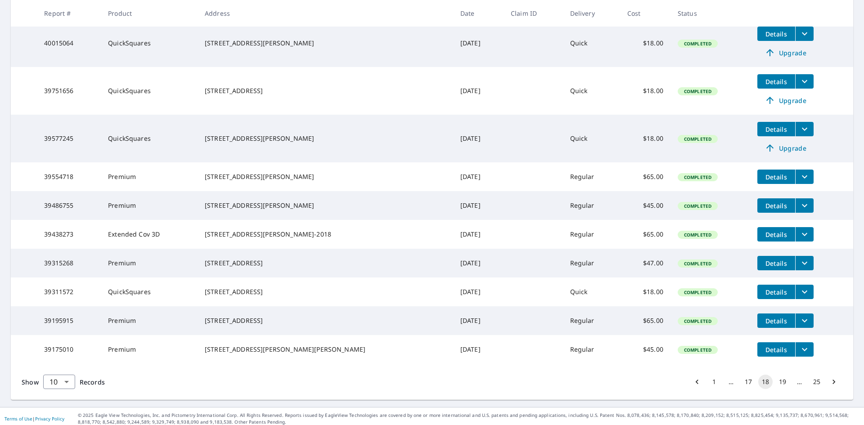
scroll to position [210, 0]
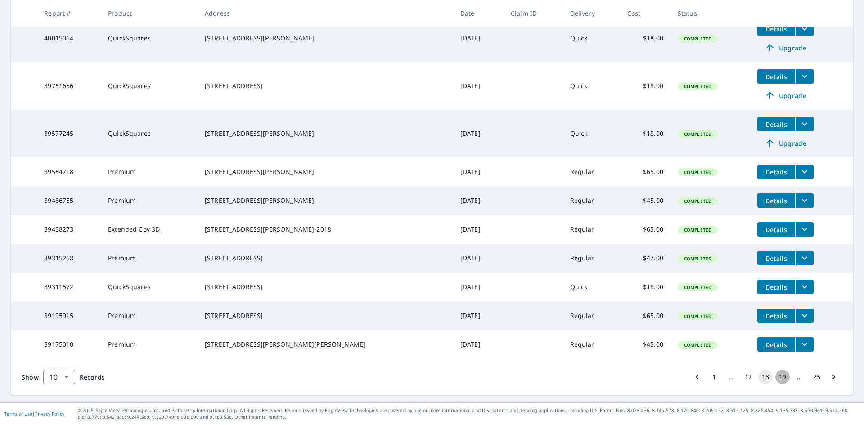
click at [776, 377] on button "19" at bounding box center [782, 377] width 14 height 14
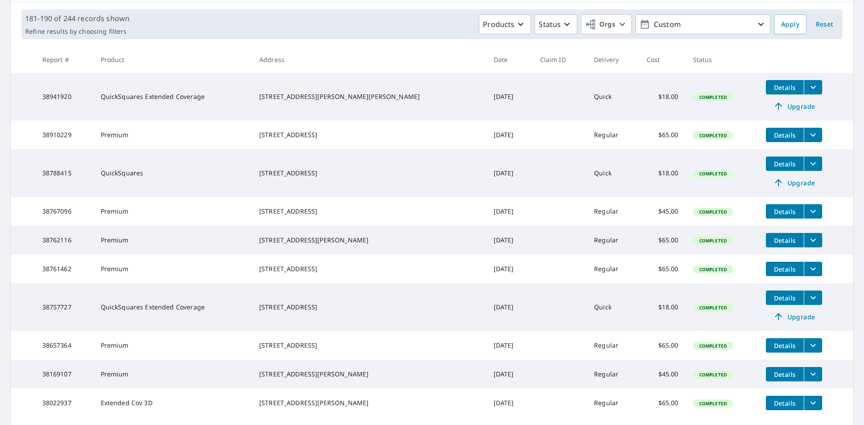
scroll to position [135, 0]
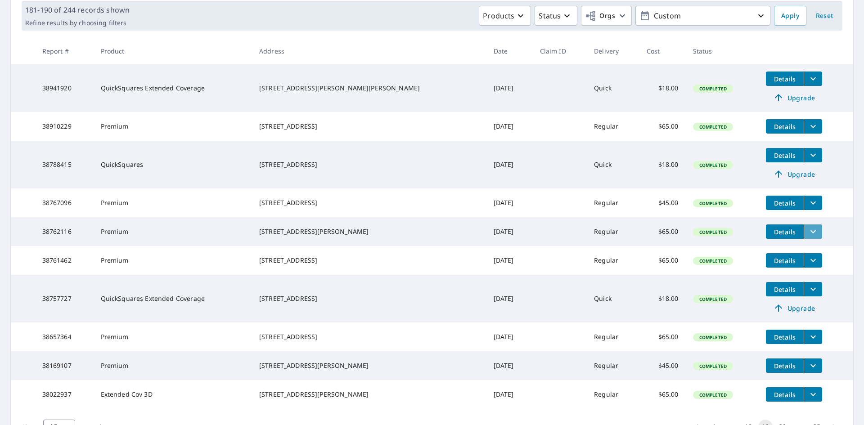
click at [807, 233] on icon "filesDropdownBtn-38762116" at bounding box center [812, 231] width 11 height 11
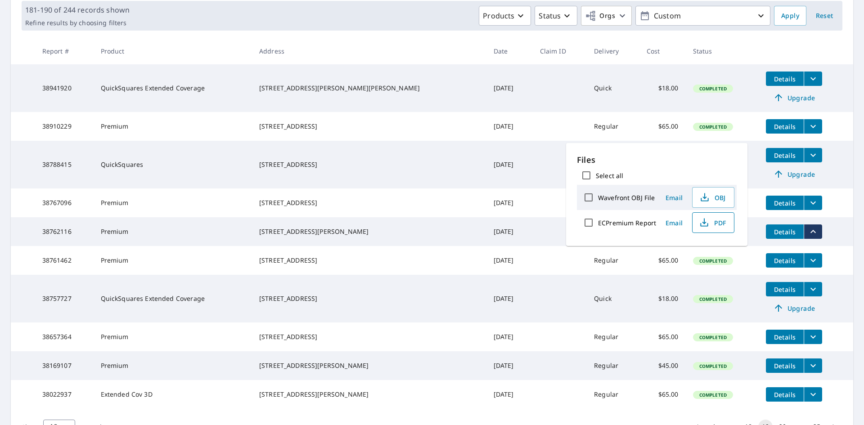
click at [716, 223] on span "PDF" at bounding box center [712, 222] width 29 height 11
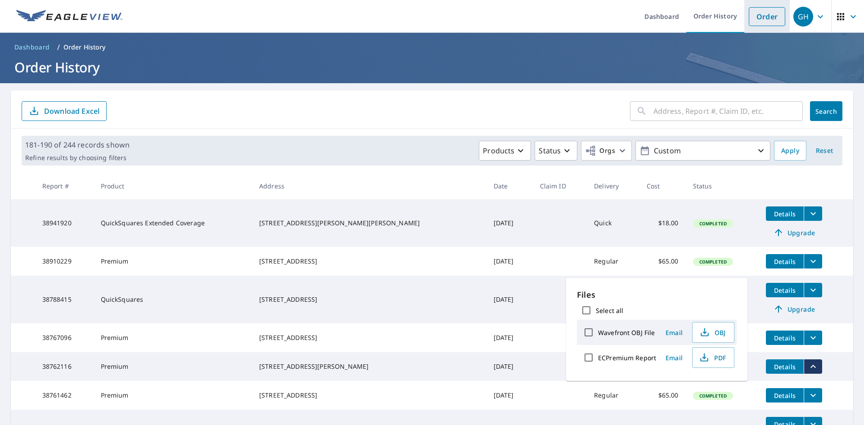
click at [760, 15] on link "Order" at bounding box center [767, 16] width 36 height 19
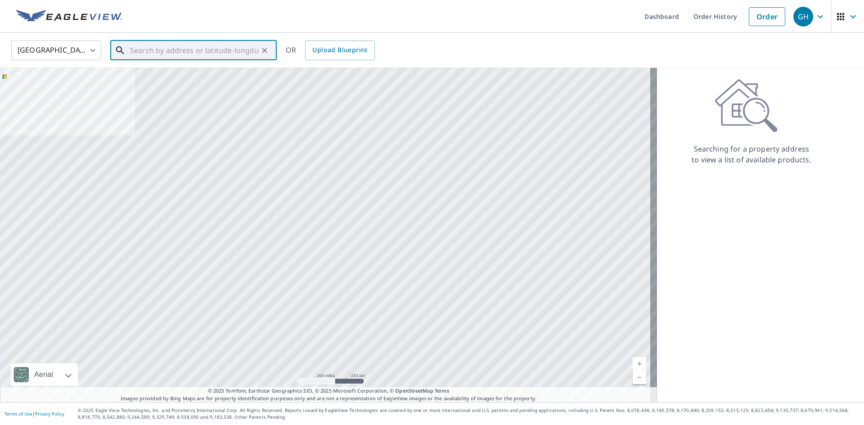
click at [133, 50] on input "text" at bounding box center [194, 50] width 128 height 25
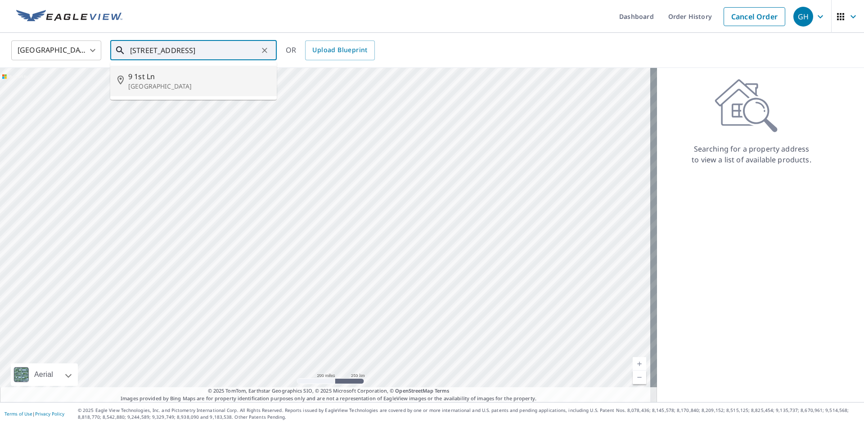
click at [136, 85] on p "[GEOGRAPHIC_DATA]" at bounding box center [198, 86] width 141 height 9
type input "[STREET_ADDRESS]"
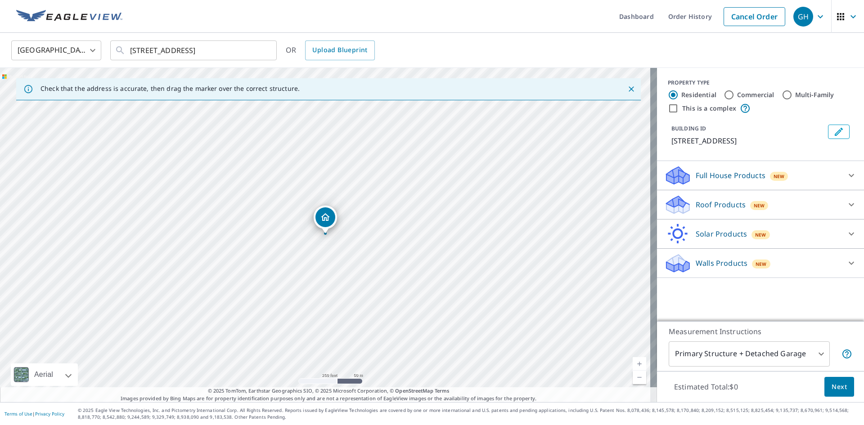
click at [732, 204] on p "Roof Products" at bounding box center [720, 204] width 50 height 11
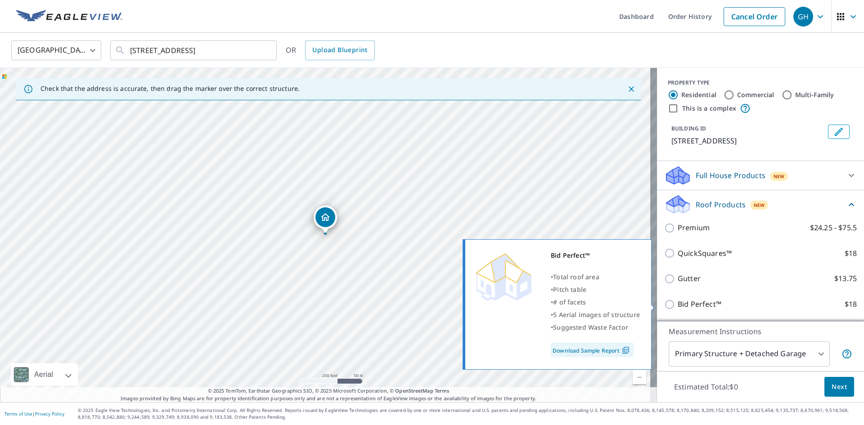
click at [726, 307] on label "Bid Perfect™ $18" at bounding box center [766, 304] width 179 height 11
click at [677, 307] on input "Bid Perfect™ $18" at bounding box center [670, 304] width 13 height 11
checkbox input "true"
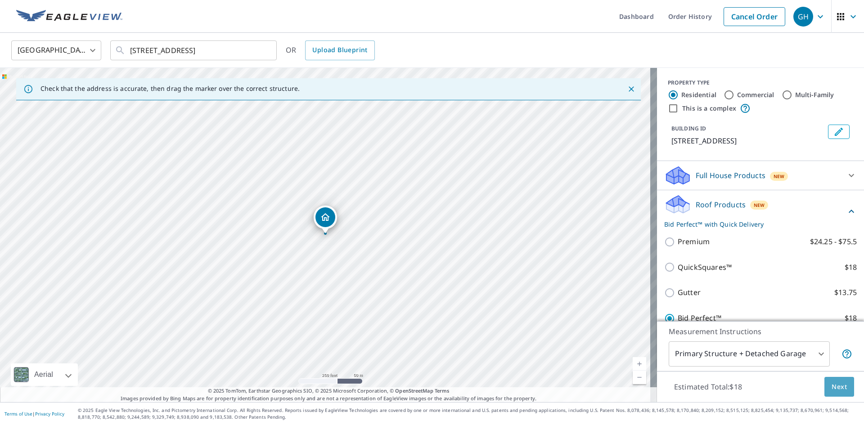
click at [833, 383] on span "Next" at bounding box center [838, 386] width 15 height 11
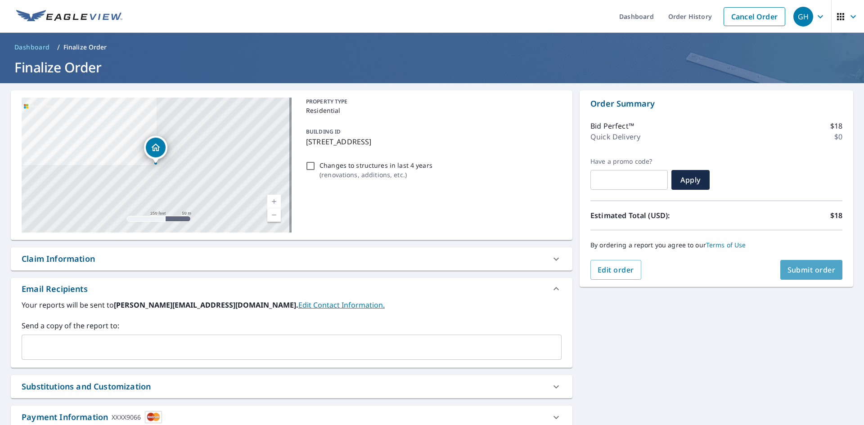
click at [810, 268] on span "Submit order" at bounding box center [811, 270] width 48 height 10
